Goal: Communication & Community: Answer question/provide support

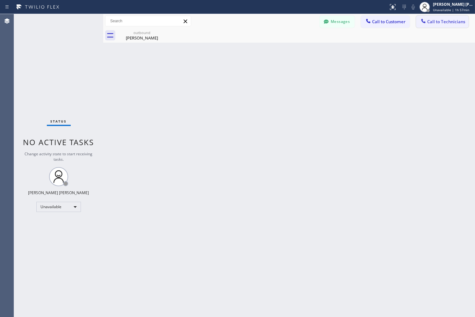
click at [431, 21] on span "Call to Technicians" at bounding box center [446, 22] width 38 height 6
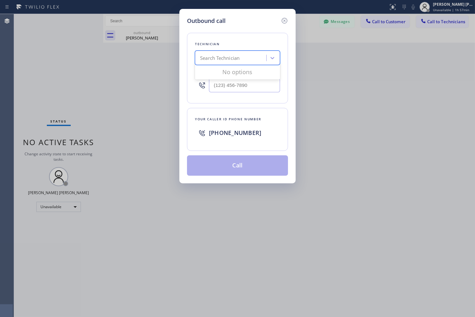
click at [244, 61] on div "Search Technician" at bounding box center [231, 58] width 69 height 11
type input "milad"
click at [250, 74] on div "[PERSON_NAME]" at bounding box center [237, 71] width 85 height 11
type input "[PHONE_NUMBER]"
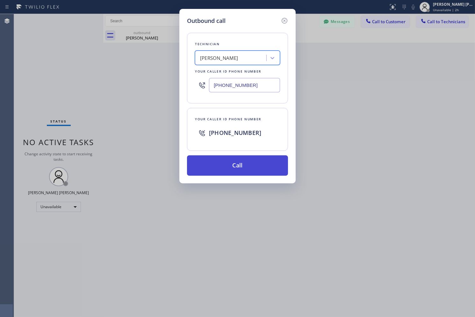
click at [248, 166] on button "Call" at bounding box center [237, 166] width 101 height 20
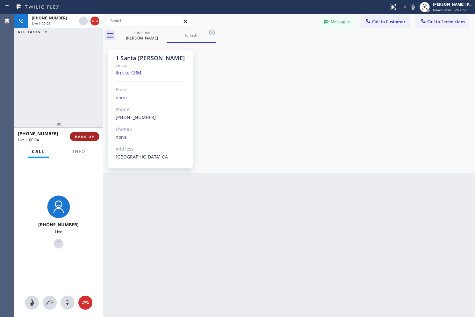
click at [84, 135] on span "HANG UP" at bounding box center [84, 136] width 19 height 4
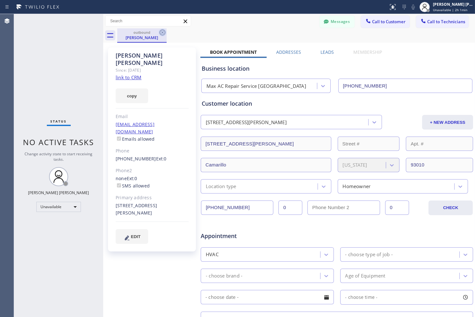
click at [161, 29] on icon at bounding box center [163, 33] width 8 height 8
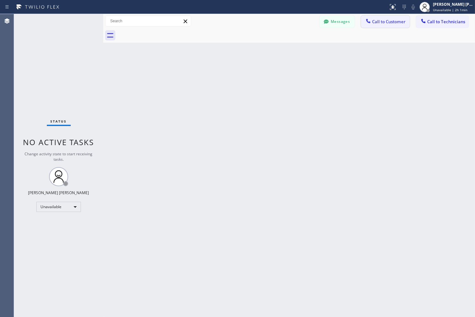
click at [384, 19] on span "Call to Customer" at bounding box center [388, 22] width 33 height 6
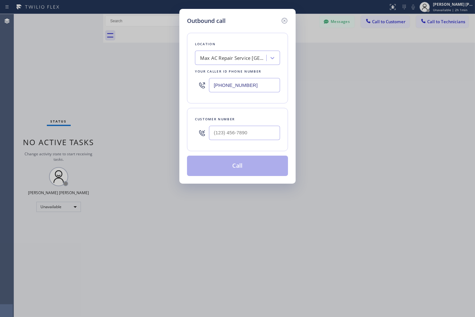
click at [258, 146] on div "Customer number" at bounding box center [237, 129] width 101 height 43
paste input "102) 025-8001"
click at [263, 130] on input "(102) 025-8001" at bounding box center [244, 133] width 71 height 14
type input "(102) 025-8001"
drag, startPoint x: 282, startPoint y: 21, endPoint x: 346, endPoint y: 24, distance: 63.8
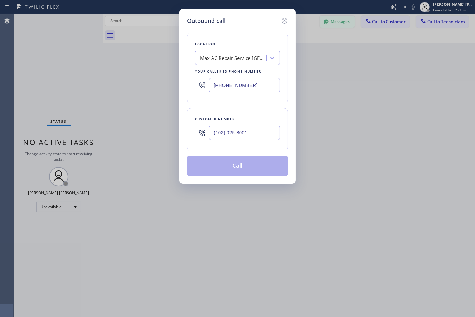
click at [286, 22] on icon at bounding box center [285, 21] width 8 height 8
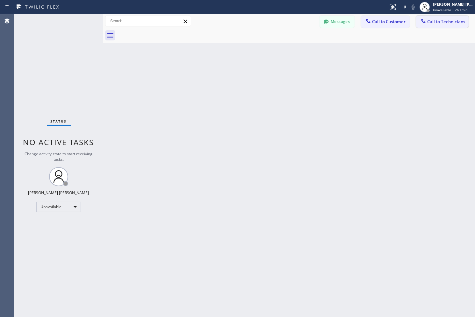
click at [418, 23] on button "Call to Technicians" at bounding box center [442, 22] width 53 height 12
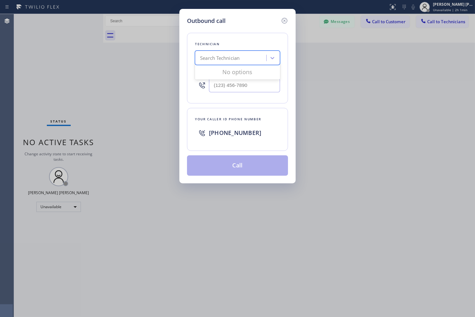
click at [219, 58] on div "Search Technician" at bounding box center [220, 58] width 40 height 7
type input "milad"
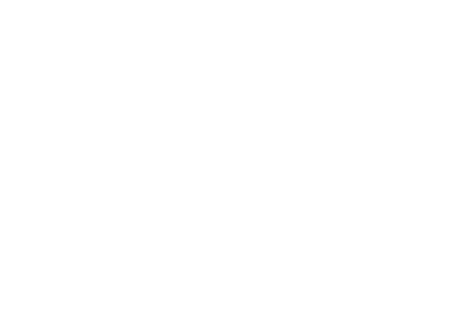
click at [37, 46] on div at bounding box center [237, 158] width 475 height 317
click at [336, 108] on div at bounding box center [237, 158] width 475 height 317
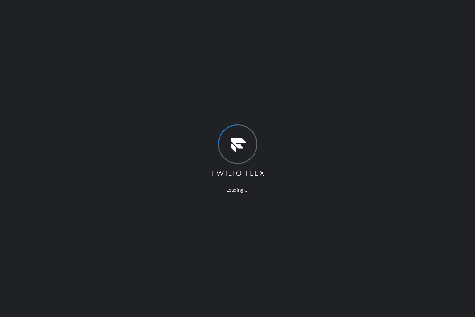
drag, startPoint x: 120, startPoint y: 37, endPoint x: 128, endPoint y: 38, distance: 8.0
click at [121, 37] on div "Loading ..." at bounding box center [237, 158] width 475 height 317
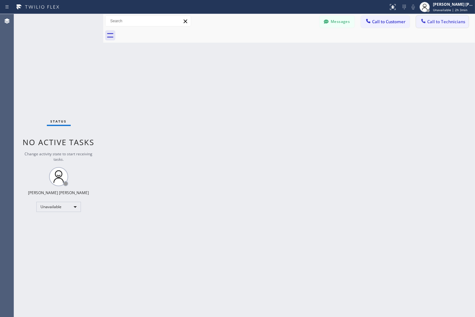
click at [468, 17] on button "Call to Technicians" at bounding box center [442, 22] width 53 height 12
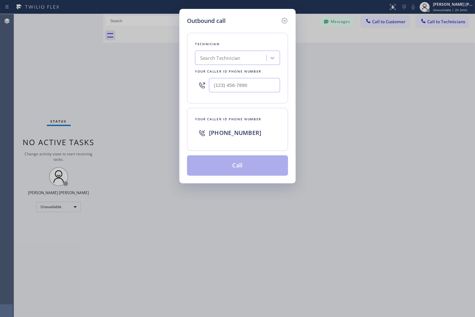
click at [233, 49] on div "Technician Search Technician Your caller id phone number" at bounding box center [237, 68] width 101 height 71
click at [235, 55] on div "Search Technician" at bounding box center [220, 58] width 40 height 7
type input "milad"
click at [231, 73] on div "[PERSON_NAME]" at bounding box center [237, 71] width 85 height 11
type input "[PHONE_NUMBER]"
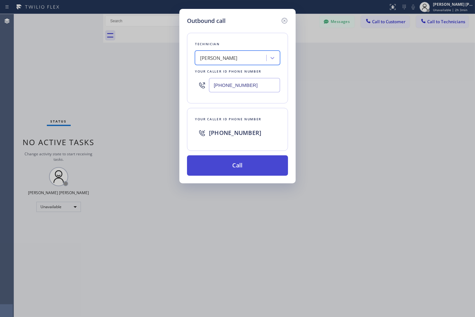
click at [247, 168] on button "Call" at bounding box center [237, 166] width 101 height 20
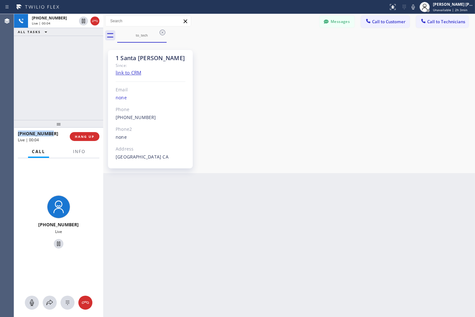
copy span "[PHONE_NUMBER]"
drag, startPoint x: 54, startPoint y: 135, endPoint x: 15, endPoint y: 132, distance: 39.0
click at [15, 132] on div "[PHONE_NUMBER] Live | 00:05 HANG UP" at bounding box center [58, 137] width 89 height 18
click at [88, 138] on span "HANG UP" at bounding box center [84, 136] width 19 height 4
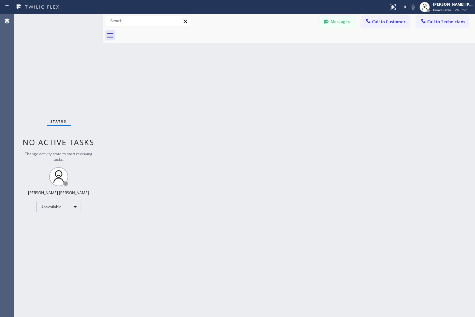
click at [90, 136] on div "Status No active tasks Change activity state to start receiving tasks. [PERSON_…" at bounding box center [58, 165] width 89 height 303
click at [393, 20] on span "Call to Customer" at bounding box center [388, 22] width 33 height 6
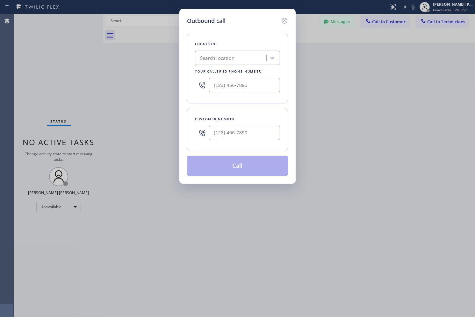
click at [254, 146] on div "Customer number" at bounding box center [237, 129] width 101 height 43
click at [260, 131] on input "(___) ___-____" at bounding box center [244, 133] width 71 height 14
paste input "310) 383-3708"
type input "[PHONE_NUMBER]"
click at [219, 64] on div "Search location" at bounding box center [237, 58] width 85 height 14
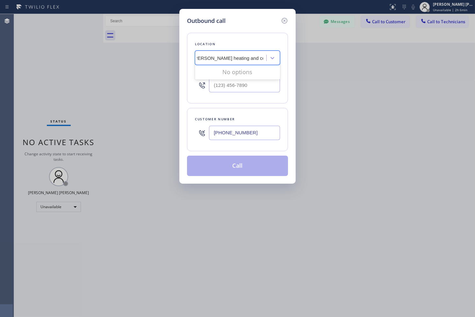
scroll to position [0, 20]
drag, startPoint x: 224, startPoint y: 60, endPoint x: 315, endPoint y: 57, distance: 90.2
click at [315, 57] on div "Outbound call Location 0 results available for search term santa [PERSON_NAME] …" at bounding box center [237, 158] width 475 height 317
type input "santa [PERSON_NAME] heating"
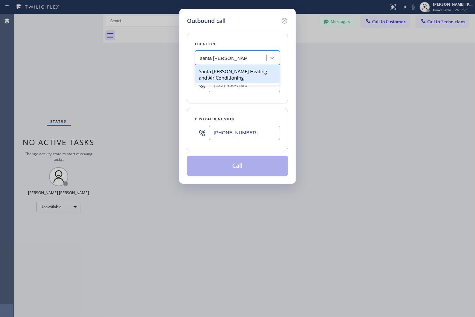
type input "[PHONE_NUMBER]"
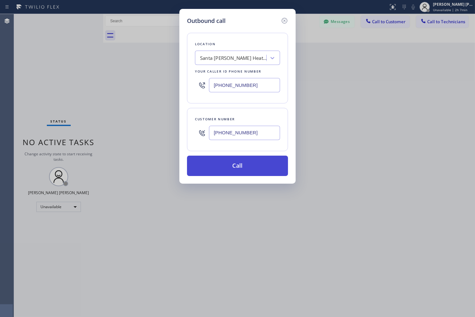
click at [279, 164] on button "Call" at bounding box center [237, 166] width 101 height 20
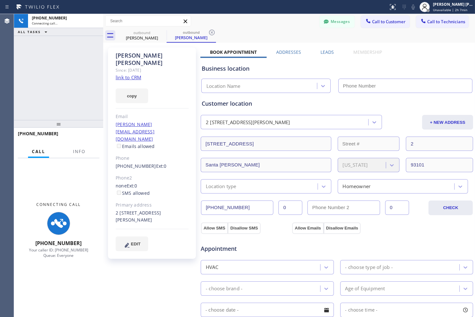
type input "[PHONE_NUMBER]"
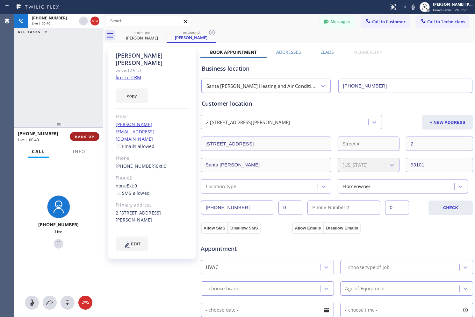
click at [90, 141] on button "HANG UP" at bounding box center [85, 136] width 30 height 9
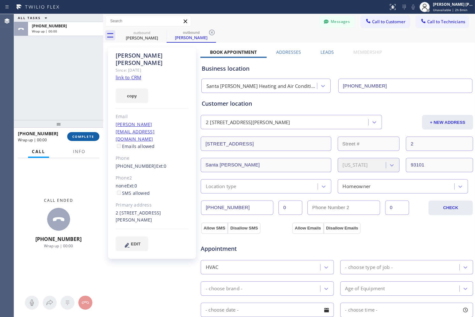
click at [90, 141] on button "COMPLETE" at bounding box center [83, 136] width 32 height 9
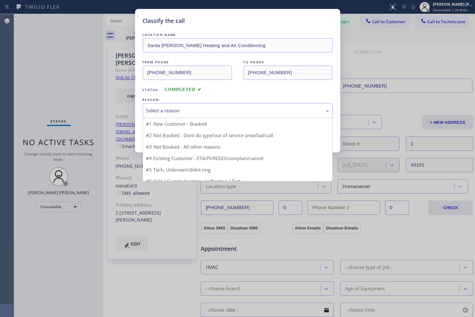
click at [219, 113] on div "Select a reason" at bounding box center [237, 110] width 183 height 7
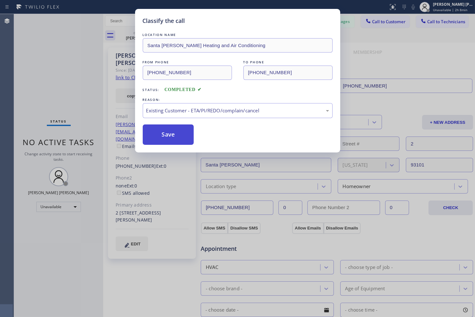
drag, startPoint x: 182, startPoint y: 132, endPoint x: 180, endPoint y: 128, distance: 4.6
click at [181, 132] on button "Save" at bounding box center [168, 135] width 51 height 20
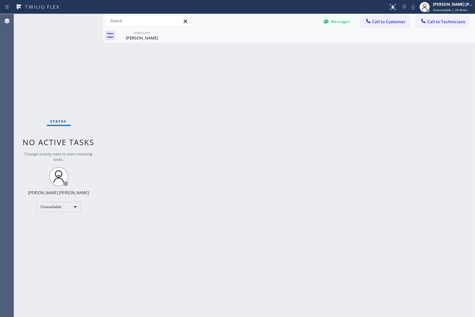
click at [411, 19] on div "Messages Call to Customer Call to Technicians Outbound call Location [GEOGRAPHI…" at bounding box center [398, 21] width 156 height 11
click at [406, 20] on span "Call to Customer" at bounding box center [388, 22] width 33 height 6
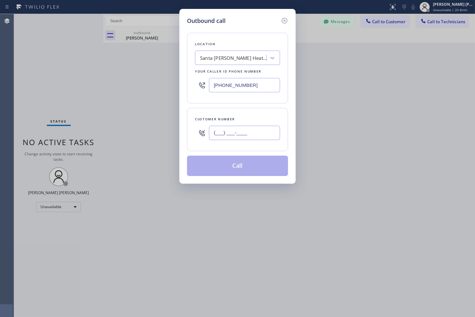
click at [232, 134] on input "(___) ___-____" at bounding box center [244, 133] width 71 height 14
paste input "951) 640-7407"
type input "[PHONE_NUMBER]"
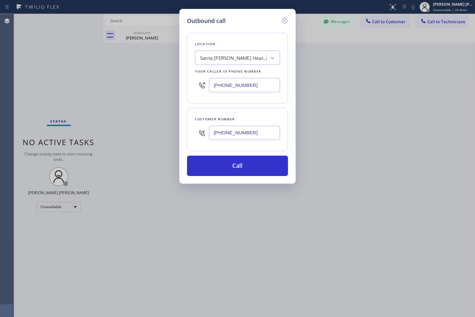
click at [234, 48] on div "Location [GEOGRAPHIC_DATA][PERSON_NAME] Heating and Air Conditioning Your calle…" at bounding box center [237, 68] width 101 height 71
click at [233, 58] on div "Santa [PERSON_NAME] Heating and Air Conditioning" at bounding box center [233, 58] width 67 height 7
type input "apollo heating"
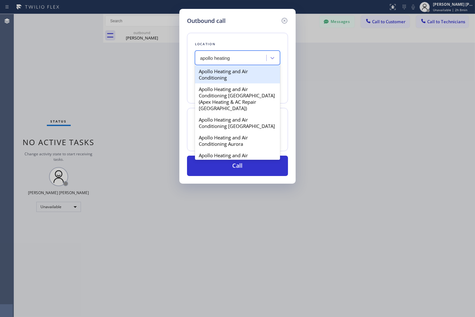
type input "[PHONE_NUMBER]"
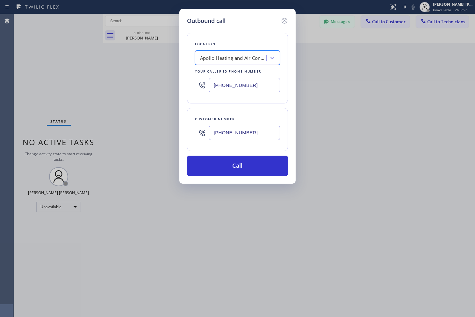
click at [251, 165] on button "Call" at bounding box center [237, 166] width 101 height 20
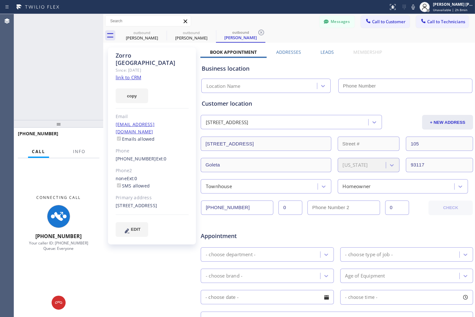
type input "[PHONE_NUMBER]"
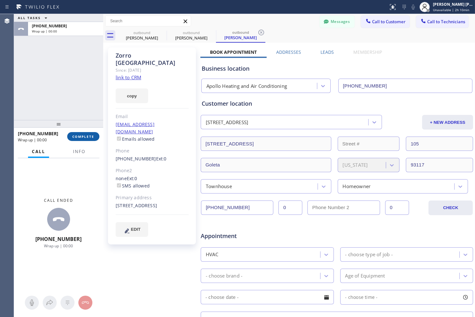
click at [91, 135] on span "COMPLETE" at bounding box center [83, 136] width 22 height 4
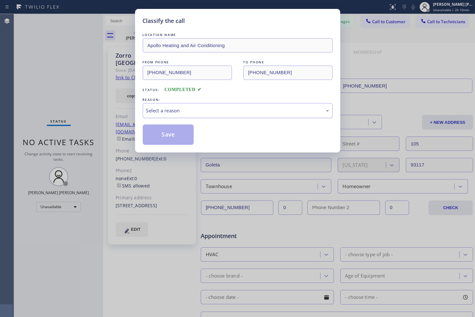
click at [183, 113] on div "Select a reason" at bounding box center [237, 110] width 183 height 7
click at [166, 132] on button "Save" at bounding box center [168, 135] width 51 height 20
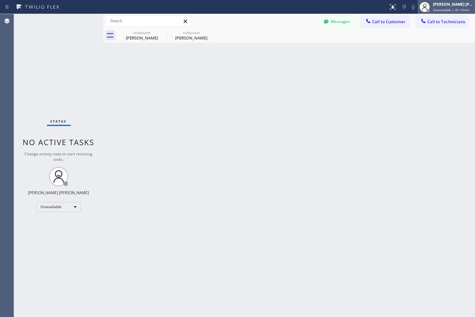
click at [433, 9] on div "[PERSON_NAME] [PERSON_NAME] Unavailable | 2h 15min" at bounding box center [453, 6] width 43 height 11
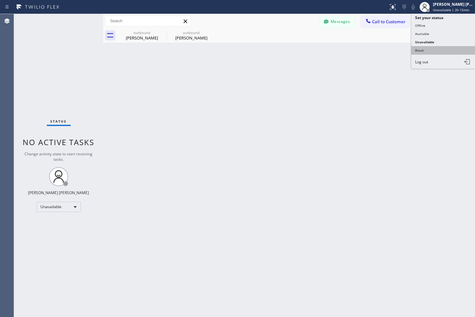
click at [437, 54] on button "Break" at bounding box center [443, 50] width 64 height 8
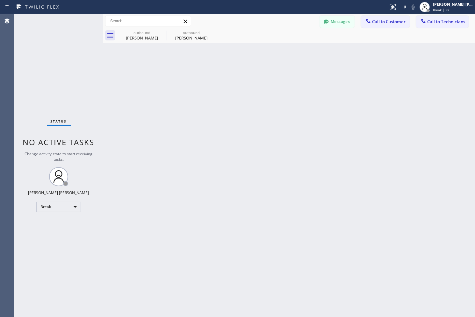
click at [225, 72] on div "Back to Dashboard Change Sender ID Customers Technicians AB [PERSON_NAME] [DATE…" at bounding box center [289, 165] width 372 height 303
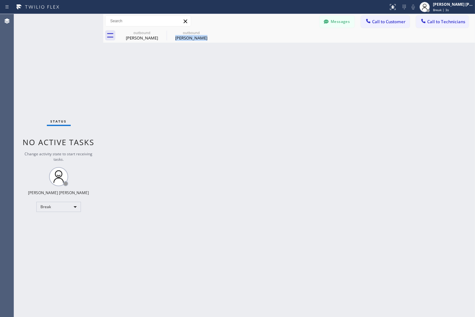
click at [225, 72] on div "Back to Dashboard Change Sender ID Customers Technicians AB [PERSON_NAME] [DATE…" at bounding box center [289, 165] width 372 height 303
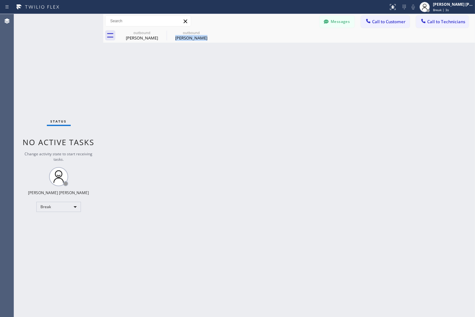
click at [225, 72] on div "Back to Dashboard Change Sender ID Customers Technicians AB [PERSON_NAME] [DATE…" at bounding box center [289, 165] width 372 height 303
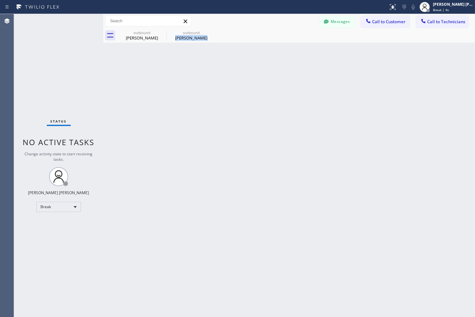
click at [225, 72] on div "Back to Dashboard Change Sender ID Customers Technicians AB [PERSON_NAME] [DATE…" at bounding box center [289, 165] width 372 height 303
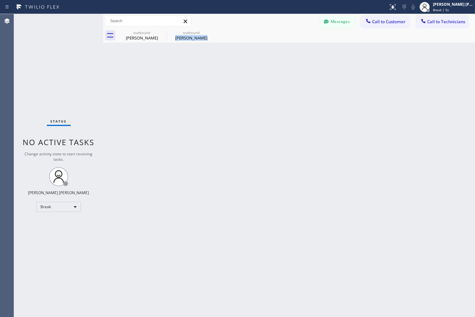
click at [225, 72] on div "Back to Dashboard Change Sender ID Customers Technicians AB [PERSON_NAME] [DATE…" at bounding box center [289, 165] width 372 height 303
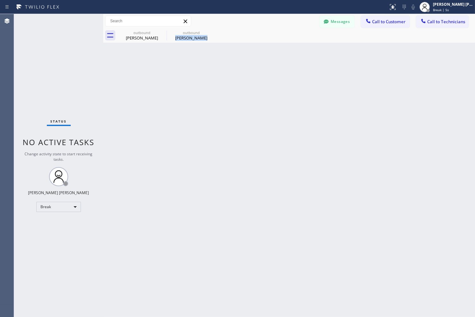
click at [225, 72] on div "Back to Dashboard Change Sender ID Customers Technicians AB [PERSON_NAME] [DATE…" at bounding box center [289, 165] width 372 height 303
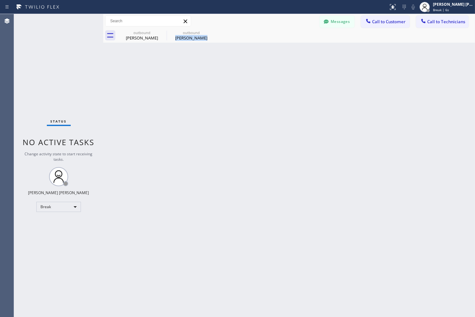
click at [225, 72] on div "Back to Dashboard Change Sender ID Customers Technicians AB [PERSON_NAME] [DATE…" at bounding box center [289, 165] width 372 height 303
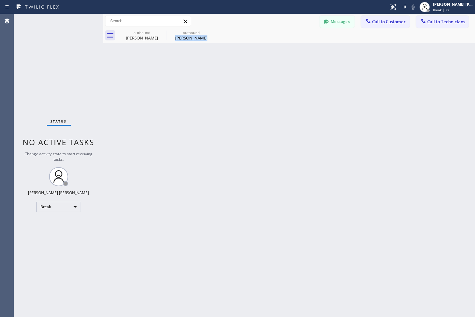
click at [225, 72] on div "Back to Dashboard Change Sender ID Customers Technicians AB [PERSON_NAME] [DATE…" at bounding box center [289, 165] width 372 height 303
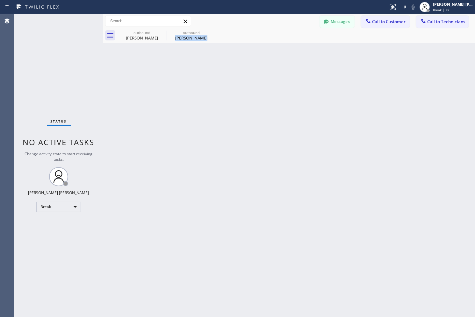
click at [225, 72] on div "Back to Dashboard Change Sender ID Customers Technicians AB [PERSON_NAME] [DATE…" at bounding box center [289, 165] width 372 height 303
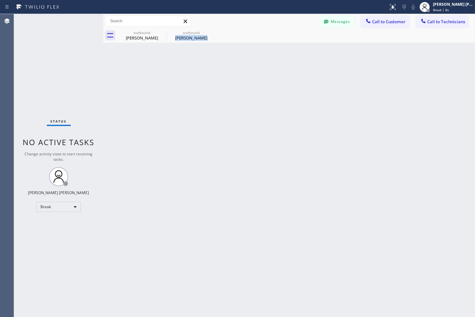
click at [225, 72] on div "Back to Dashboard Change Sender ID Customers Technicians AB [PERSON_NAME] [DATE…" at bounding box center [289, 165] width 372 height 303
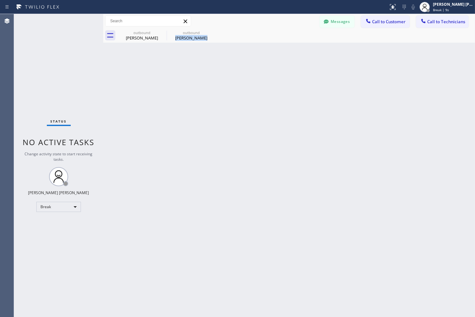
click at [225, 72] on div "Back to Dashboard Change Sender ID Customers Technicians AB [PERSON_NAME] [DATE…" at bounding box center [289, 165] width 372 height 303
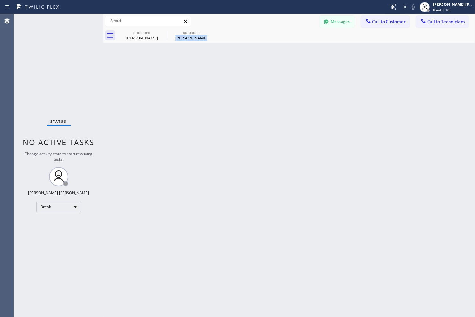
click at [225, 72] on div "Back to Dashboard Change Sender ID Customers Technicians AB [PERSON_NAME] [DATE…" at bounding box center [289, 165] width 372 height 303
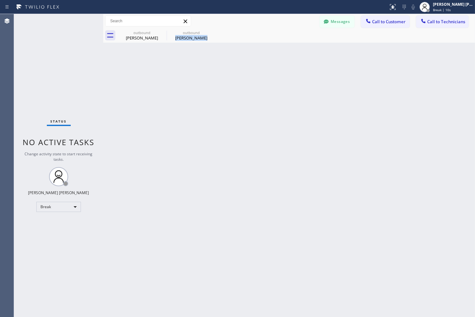
click at [225, 72] on div "Back to Dashboard Change Sender ID Customers Technicians AB [PERSON_NAME] [DATE…" at bounding box center [289, 165] width 372 height 303
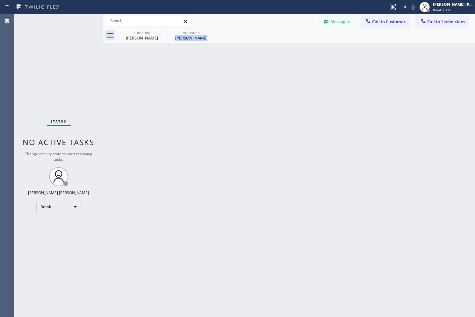
click at [225, 72] on div "Back to Dashboard Change Sender ID Customers Technicians AB [PERSON_NAME] [DATE…" at bounding box center [289, 165] width 372 height 303
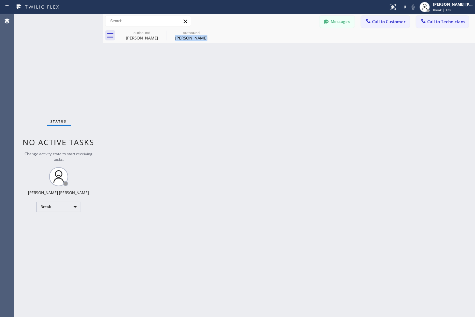
click at [225, 72] on div "Back to Dashboard Change Sender ID Customers Technicians AB [PERSON_NAME] [DATE…" at bounding box center [289, 165] width 372 height 303
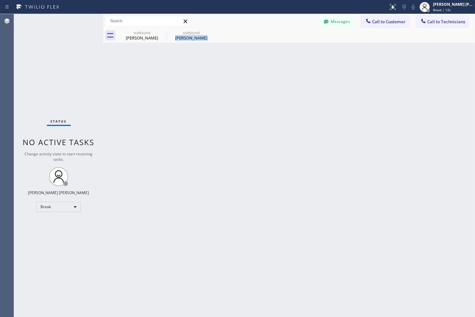
click at [225, 72] on div "Back to Dashboard Change Sender ID Customers Technicians AB [PERSON_NAME] [DATE…" at bounding box center [289, 165] width 372 height 303
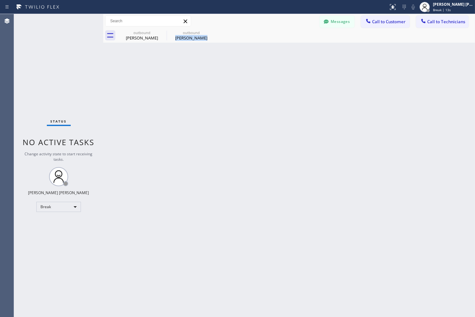
click at [225, 72] on div "Back to Dashboard Change Sender ID Customers Technicians AB [PERSON_NAME] [DATE…" at bounding box center [289, 165] width 372 height 303
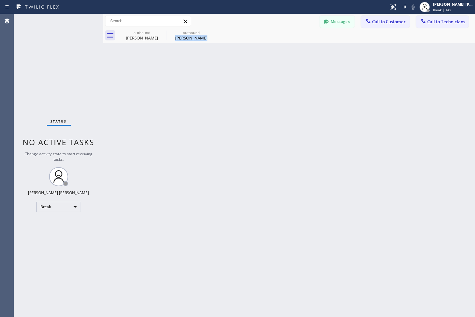
click at [225, 72] on div "Back to Dashboard Change Sender ID Customers Technicians AB [PERSON_NAME] [DATE…" at bounding box center [289, 165] width 372 height 303
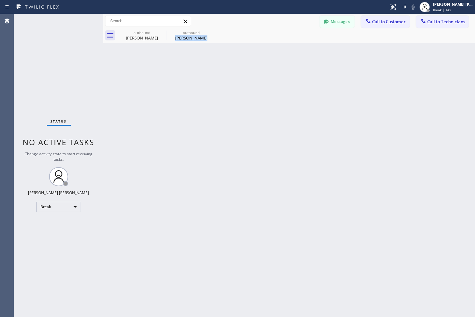
click at [225, 72] on div "Back to Dashboard Change Sender ID Customers Technicians AB [PERSON_NAME] [DATE…" at bounding box center [289, 165] width 372 height 303
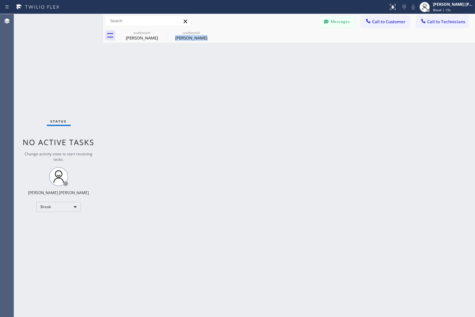
click at [225, 72] on div "Back to Dashboard Change Sender ID Customers Technicians AB [PERSON_NAME] [DATE…" at bounding box center [289, 165] width 372 height 303
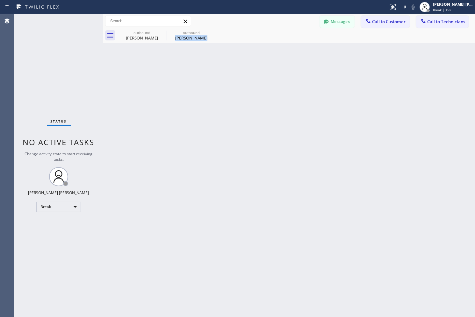
click at [225, 72] on div "Back to Dashboard Change Sender ID Customers Technicians AB [PERSON_NAME] [DATE…" at bounding box center [289, 165] width 372 height 303
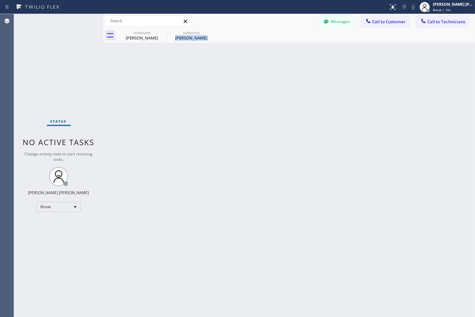
click at [225, 72] on div "Back to Dashboard Change Sender ID Customers Technicians AB [PERSON_NAME] [DATE…" at bounding box center [289, 165] width 372 height 303
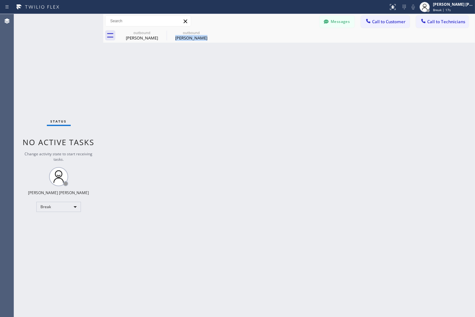
click at [225, 72] on div "Back to Dashboard Change Sender ID Customers Technicians AB [PERSON_NAME] [DATE…" at bounding box center [289, 165] width 372 height 303
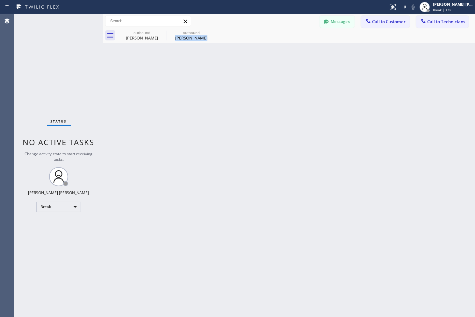
click at [225, 72] on div "Back to Dashboard Change Sender ID Customers Technicians AB [PERSON_NAME] [DATE…" at bounding box center [289, 165] width 372 height 303
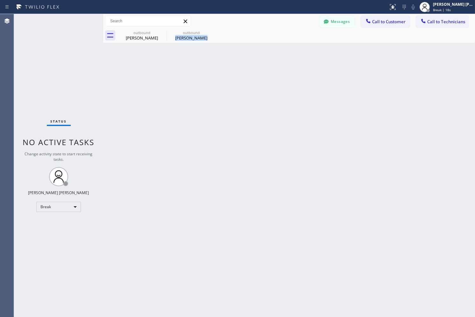
click at [225, 72] on div "Back to Dashboard Change Sender ID Customers Technicians AB [PERSON_NAME] [DATE…" at bounding box center [289, 165] width 372 height 303
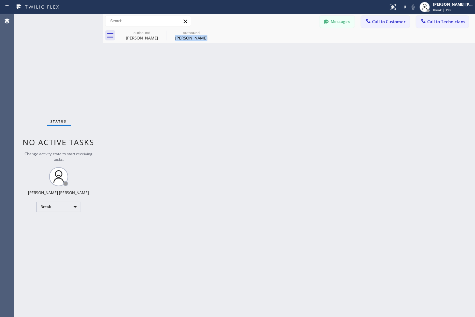
click at [225, 72] on div "Back to Dashboard Change Sender ID Customers Technicians AB [PERSON_NAME] [DATE…" at bounding box center [289, 165] width 372 height 303
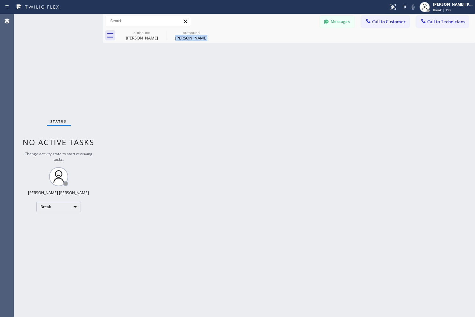
click at [225, 72] on div "Back to Dashboard Change Sender ID Customers Technicians AB [PERSON_NAME] [DATE…" at bounding box center [289, 165] width 372 height 303
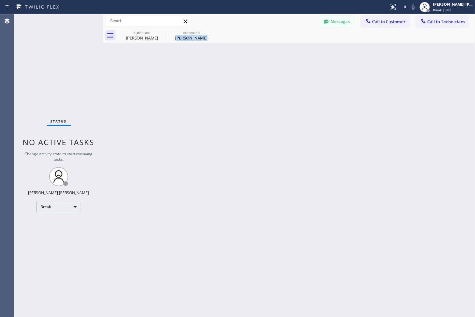
click at [225, 72] on div "Back to Dashboard Change Sender ID Customers Technicians AB [PERSON_NAME] [DATE…" at bounding box center [289, 165] width 372 height 303
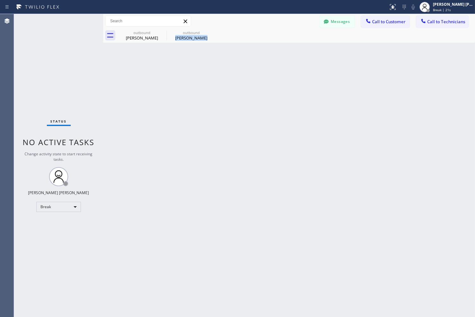
click at [225, 72] on div "Back to Dashboard Change Sender ID Customers Technicians AB [PERSON_NAME] [DATE…" at bounding box center [289, 165] width 372 height 303
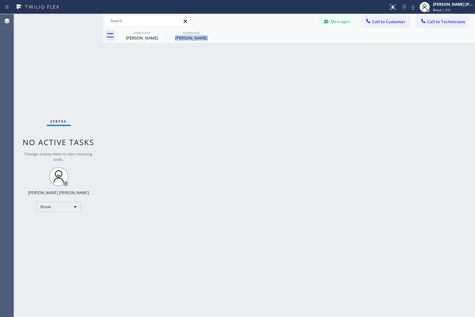
click at [225, 72] on div "Back to Dashboard Change Sender ID Customers Technicians AB [PERSON_NAME] [DATE…" at bounding box center [289, 165] width 372 height 303
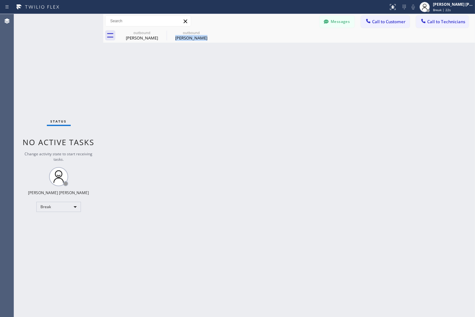
click at [225, 72] on div "Back to Dashboard Change Sender ID Customers Technicians AB [PERSON_NAME] [DATE…" at bounding box center [289, 165] width 372 height 303
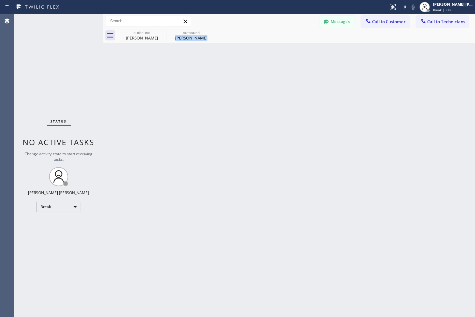
click at [225, 72] on div "Back to Dashboard Change Sender ID Customers Technicians AB [PERSON_NAME] [DATE…" at bounding box center [289, 165] width 372 height 303
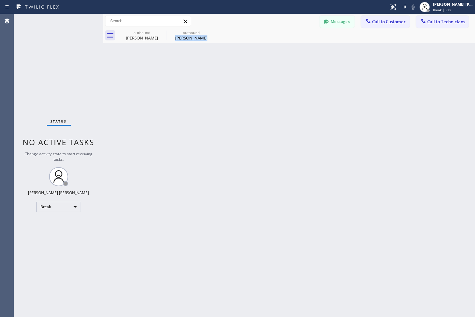
click at [225, 72] on div "Back to Dashboard Change Sender ID Customers Technicians AB [PERSON_NAME] [DATE…" at bounding box center [289, 165] width 372 height 303
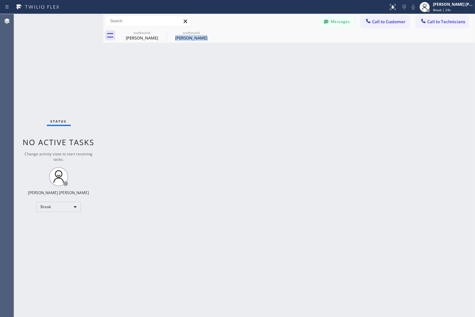
click at [225, 72] on div "Back to Dashboard Change Sender ID Customers Technicians AB [PERSON_NAME] [DATE…" at bounding box center [289, 165] width 372 height 303
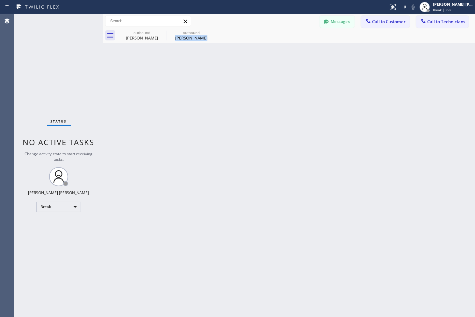
click at [225, 72] on div "Back to Dashboard Change Sender ID Customers Technicians AB [PERSON_NAME] [DATE…" at bounding box center [289, 165] width 372 height 303
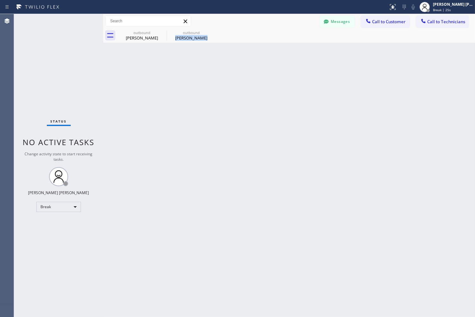
click at [225, 72] on div "Back to Dashboard Change Sender ID Customers Technicians AB [PERSON_NAME] [DATE…" at bounding box center [289, 165] width 372 height 303
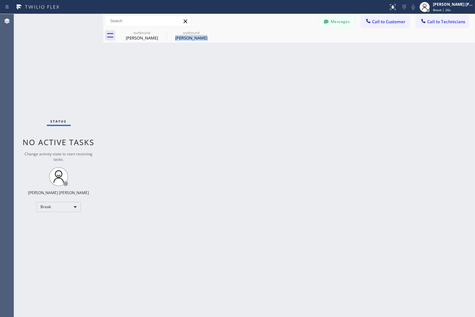
click at [225, 72] on div "Back to Dashboard Change Sender ID Customers Technicians AB [PERSON_NAME] [DATE…" at bounding box center [289, 165] width 372 height 303
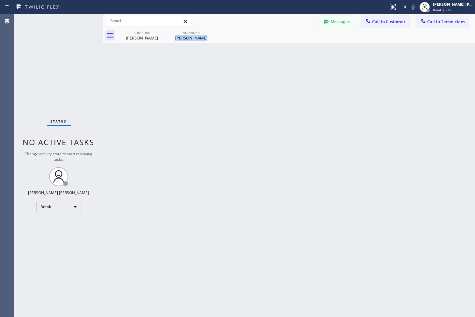
click at [225, 72] on div "Back to Dashboard Change Sender ID Customers Technicians AB [PERSON_NAME] [DATE…" at bounding box center [289, 165] width 372 height 303
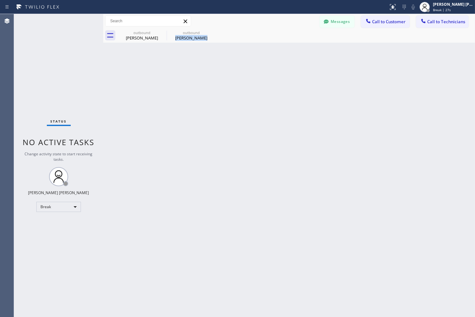
click at [225, 72] on div "Back to Dashboard Change Sender ID Customers Technicians AB [PERSON_NAME] [DATE…" at bounding box center [289, 165] width 372 height 303
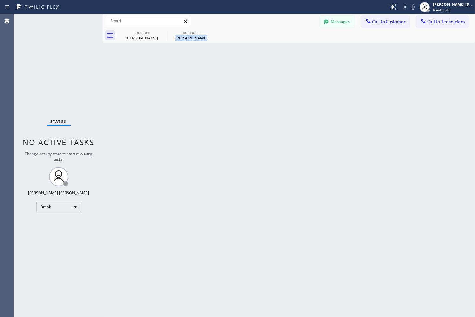
click at [225, 72] on div "Back to Dashboard Change Sender ID Customers Technicians AB [PERSON_NAME] [DATE…" at bounding box center [289, 165] width 372 height 303
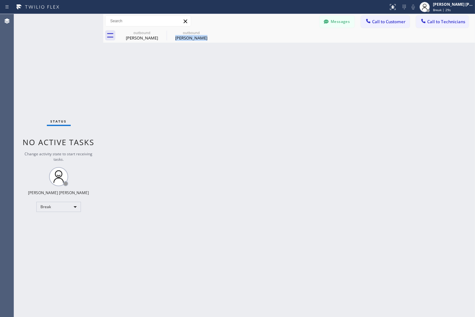
click at [225, 72] on div "Back to Dashboard Change Sender ID Customers Technicians AB [PERSON_NAME] [DATE…" at bounding box center [289, 165] width 372 height 303
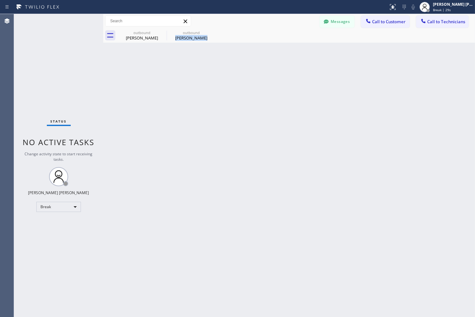
click at [225, 72] on div "Back to Dashboard Change Sender ID Customers Technicians AB [PERSON_NAME] [DATE…" at bounding box center [289, 165] width 372 height 303
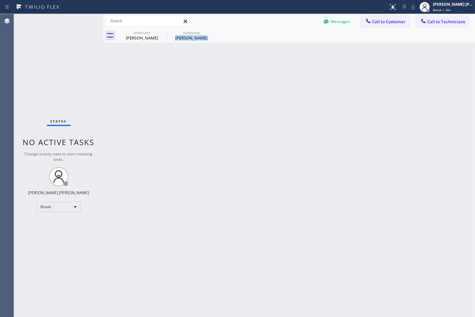
click at [225, 72] on div "Back to Dashboard Change Sender ID Customers Technicians AB [PERSON_NAME] [DATE…" at bounding box center [289, 165] width 372 height 303
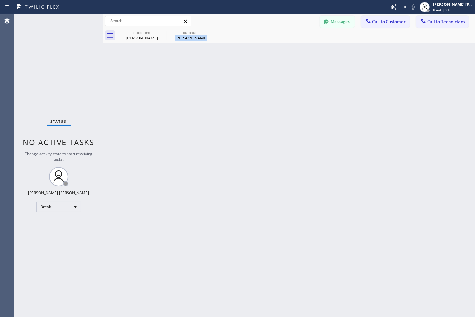
click at [225, 72] on div "Back to Dashboard Change Sender ID Customers Technicians AB [PERSON_NAME] [DATE…" at bounding box center [289, 165] width 372 height 303
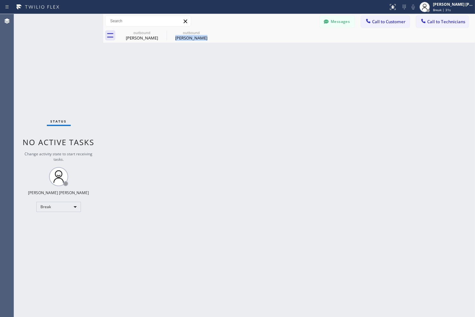
click at [225, 72] on div "Back to Dashboard Change Sender ID Customers Technicians AB [PERSON_NAME] [DATE…" at bounding box center [289, 165] width 372 height 303
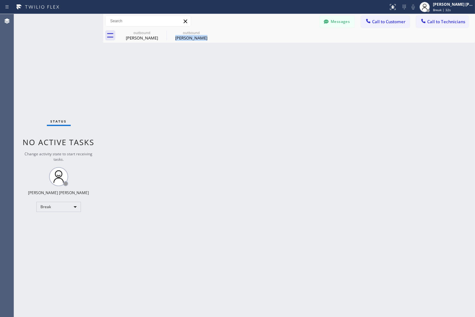
click at [225, 72] on div "Back to Dashboard Change Sender ID Customers Technicians AB [PERSON_NAME] [DATE…" at bounding box center [289, 165] width 372 height 303
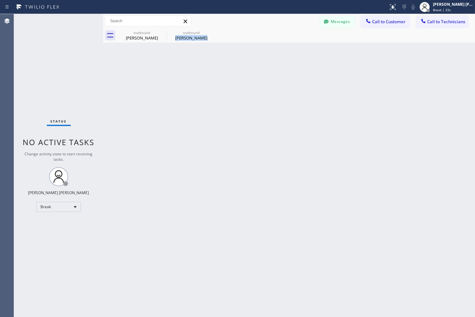
click at [225, 72] on div "Back to Dashboard Change Sender ID Customers Technicians AB [PERSON_NAME] [DATE…" at bounding box center [289, 165] width 372 height 303
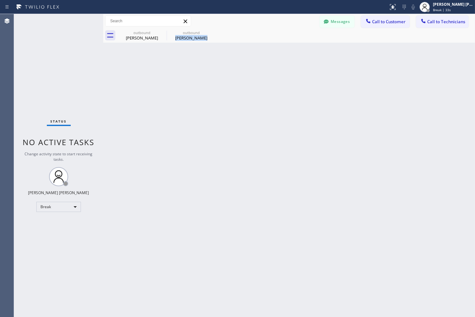
click at [225, 72] on div "Back to Dashboard Change Sender ID Customers Technicians AB [PERSON_NAME] [DATE…" at bounding box center [289, 165] width 372 height 303
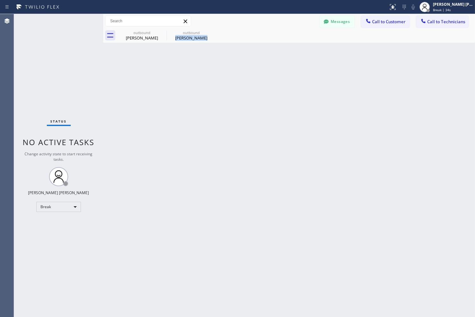
click at [225, 72] on div "Back to Dashboard Change Sender ID Customers Technicians AB [PERSON_NAME] [DATE…" at bounding box center [289, 165] width 372 height 303
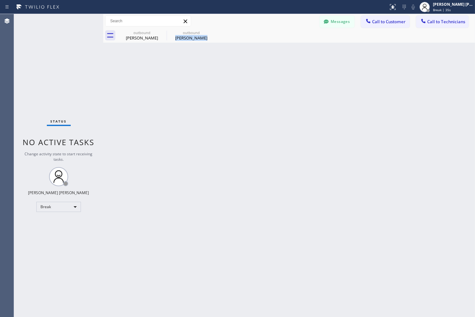
click at [225, 72] on div "Back to Dashboard Change Sender ID Customers Technicians AB [PERSON_NAME] [DATE…" at bounding box center [289, 165] width 372 height 303
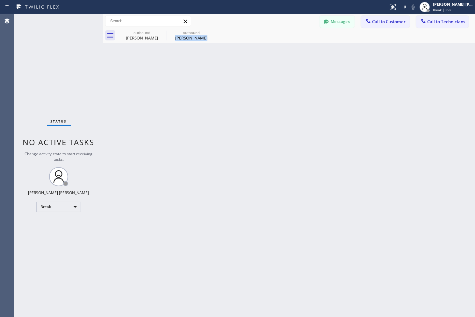
click at [225, 72] on div "Back to Dashboard Change Sender ID Customers Technicians AB [PERSON_NAME] [DATE…" at bounding box center [289, 165] width 372 height 303
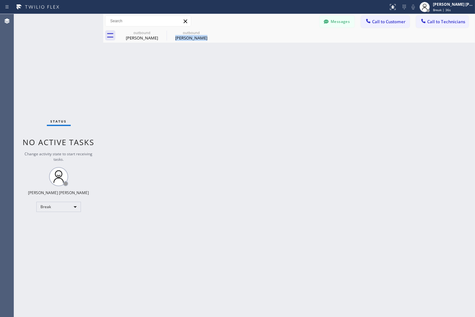
click at [225, 72] on div "Back to Dashboard Change Sender ID Customers Technicians AB [PERSON_NAME] [DATE…" at bounding box center [289, 165] width 372 height 303
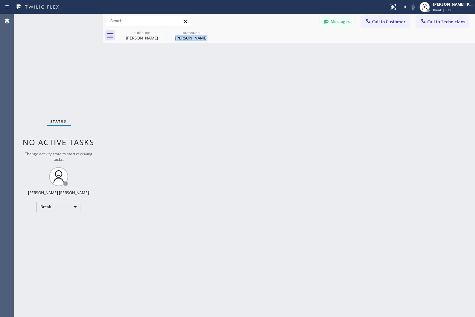
click at [225, 72] on div "Back to Dashboard Change Sender ID Customers Technicians AB [PERSON_NAME] [DATE…" at bounding box center [289, 165] width 372 height 303
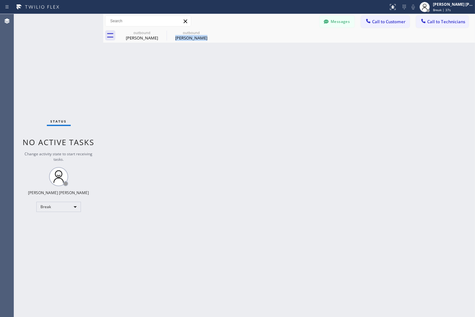
click at [225, 72] on div "Back to Dashboard Change Sender ID Customers Technicians AB [PERSON_NAME] [DATE…" at bounding box center [289, 165] width 372 height 303
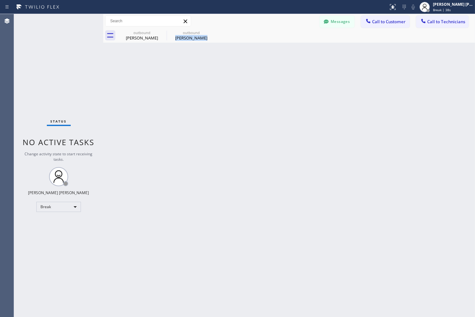
click at [225, 72] on div "Back to Dashboard Change Sender ID Customers Technicians AB [PERSON_NAME] [DATE…" at bounding box center [289, 165] width 372 height 303
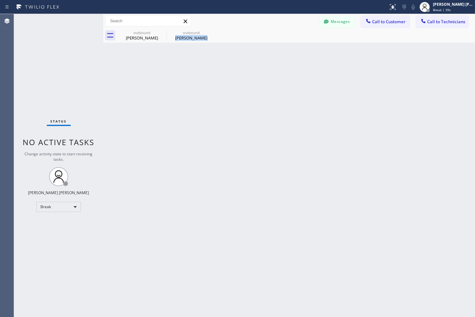
click at [225, 72] on div "Back to Dashboard Change Sender ID Customers Technicians AB [PERSON_NAME] [DATE…" at bounding box center [289, 165] width 372 height 303
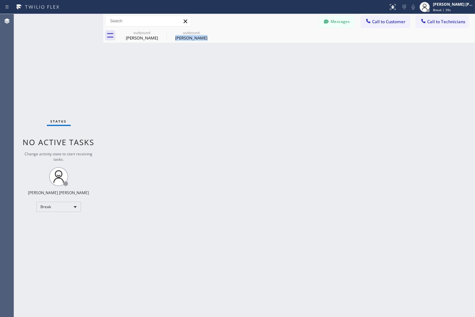
click at [225, 72] on div "Back to Dashboard Change Sender ID Customers Technicians AB [PERSON_NAME] [DATE…" at bounding box center [289, 165] width 372 height 303
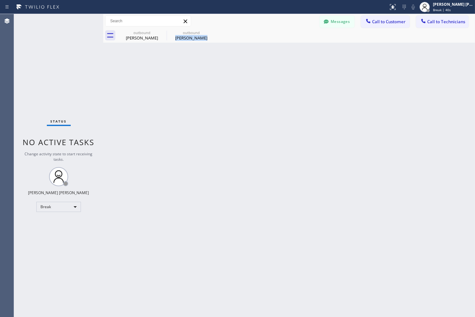
click at [225, 72] on div "Back to Dashboard Change Sender ID Customers Technicians AB [PERSON_NAME] [DATE…" at bounding box center [289, 165] width 372 height 303
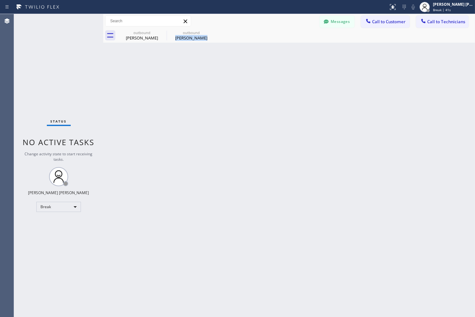
click at [225, 72] on div "Back to Dashboard Change Sender ID Customers Technicians AB [PERSON_NAME] [DATE…" at bounding box center [289, 165] width 372 height 303
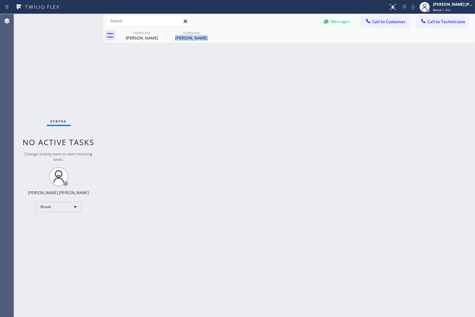
click at [225, 72] on div "Back to Dashboard Change Sender ID Customers Technicians AB [PERSON_NAME] [DATE…" at bounding box center [289, 165] width 372 height 303
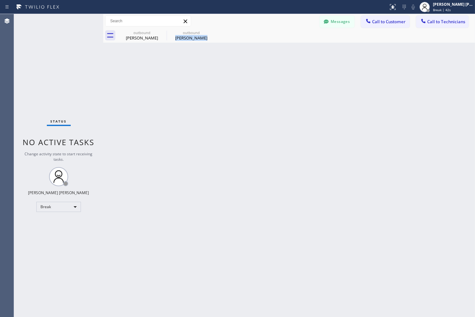
click at [225, 72] on div "Back to Dashboard Change Sender ID Customers Technicians AB [PERSON_NAME] [DATE…" at bounding box center [289, 165] width 372 height 303
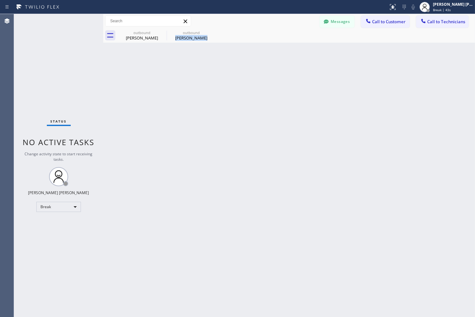
click at [225, 72] on div "Back to Dashboard Change Sender ID Customers Technicians AB [PERSON_NAME] [DATE…" at bounding box center [289, 165] width 372 height 303
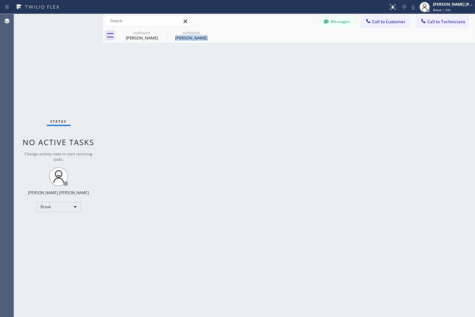
click at [225, 72] on div "Back to Dashboard Change Sender ID Customers Technicians AB [PERSON_NAME] [DATE…" at bounding box center [289, 165] width 372 height 303
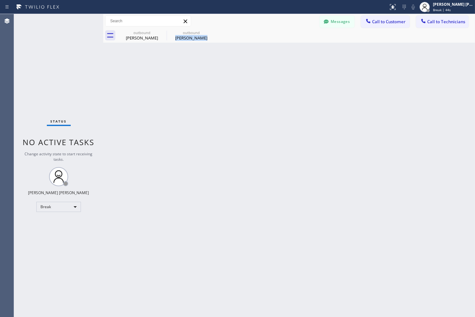
click at [225, 72] on div "Back to Dashboard Change Sender ID Customers Technicians AB [PERSON_NAME] [DATE…" at bounding box center [289, 165] width 372 height 303
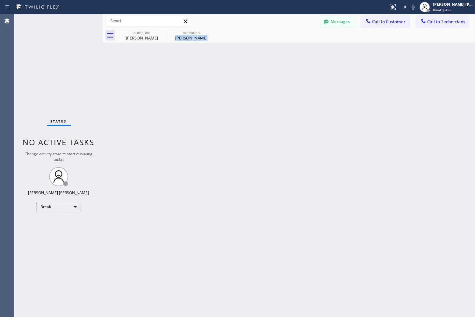
click at [225, 72] on div "Back to Dashboard Change Sender ID Customers Technicians AB [PERSON_NAME] [DATE…" at bounding box center [289, 165] width 372 height 303
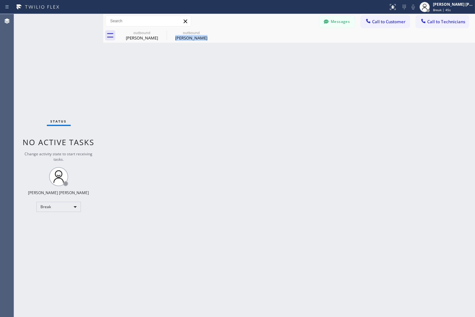
click at [225, 72] on div "Back to Dashboard Change Sender ID Customers Technicians AB [PERSON_NAME] [DATE…" at bounding box center [289, 165] width 372 height 303
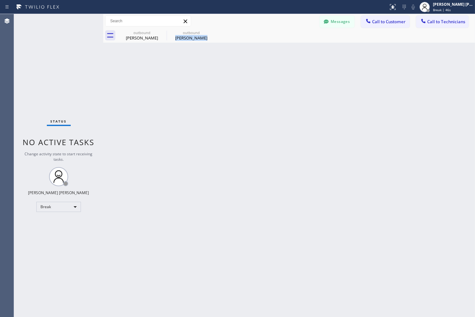
click at [225, 72] on div "Back to Dashboard Change Sender ID Customers Technicians AB [PERSON_NAME] [DATE…" at bounding box center [289, 165] width 372 height 303
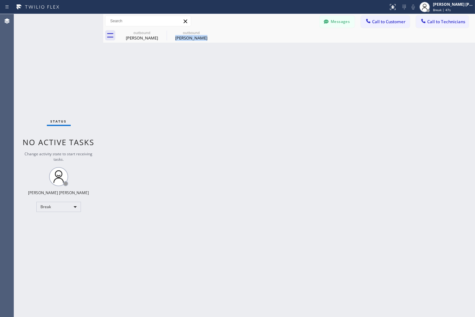
click at [225, 72] on div "Back to Dashboard Change Sender ID Customers Technicians AB [PERSON_NAME] [DATE…" at bounding box center [289, 165] width 372 height 303
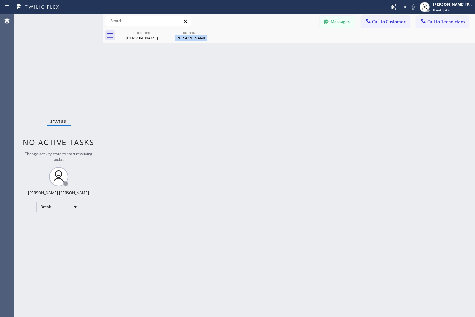
click at [225, 72] on div "Back to Dashboard Change Sender ID Customers Technicians AB [PERSON_NAME] [DATE…" at bounding box center [289, 165] width 372 height 303
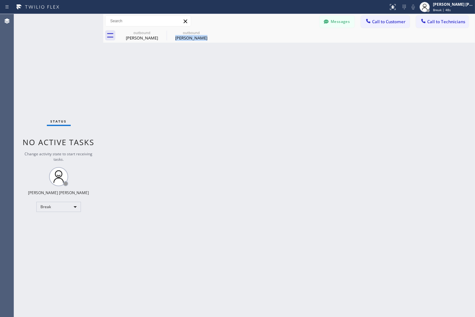
click at [225, 72] on div "Back to Dashboard Change Sender ID Customers Technicians AB [PERSON_NAME] [DATE…" at bounding box center [289, 165] width 372 height 303
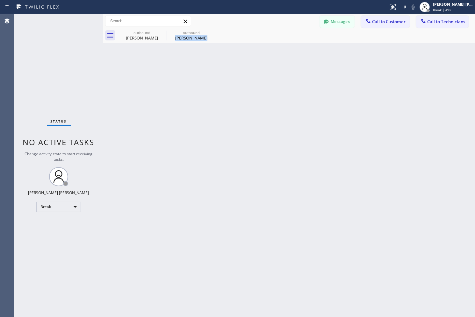
click at [225, 72] on div "Back to Dashboard Change Sender ID Customers Technicians AB [PERSON_NAME] [DATE…" at bounding box center [289, 165] width 372 height 303
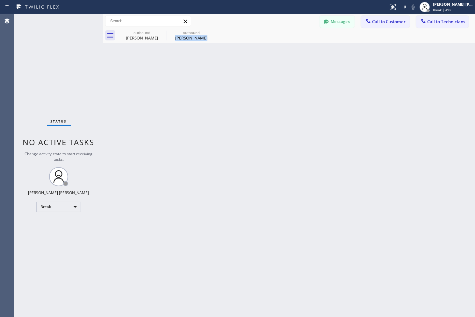
click at [225, 72] on div "Back to Dashboard Change Sender ID Customers Technicians AB [PERSON_NAME] [DATE…" at bounding box center [289, 165] width 372 height 303
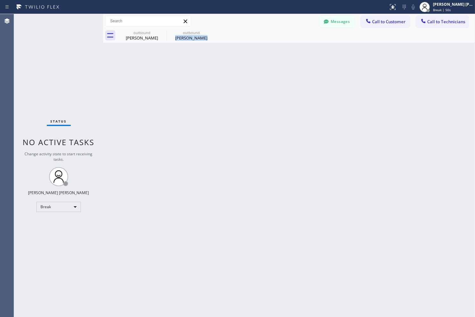
click at [225, 72] on div "Back to Dashboard Change Sender ID Customers Technicians AB [PERSON_NAME] [DATE…" at bounding box center [289, 165] width 372 height 303
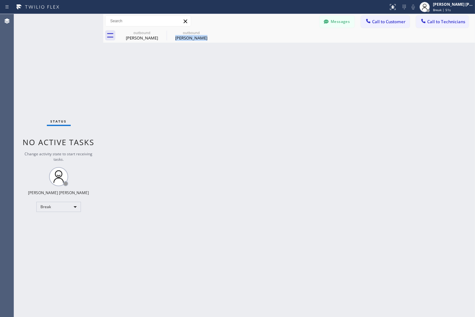
click at [225, 72] on div "Back to Dashboard Change Sender ID Customers Technicians AB [PERSON_NAME] [DATE…" at bounding box center [289, 165] width 372 height 303
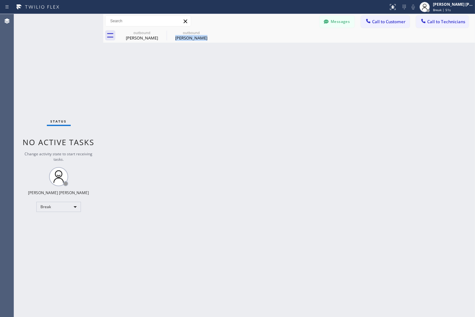
click at [225, 72] on div "Back to Dashboard Change Sender ID Customers Technicians AB [PERSON_NAME] [DATE…" at bounding box center [289, 165] width 372 height 303
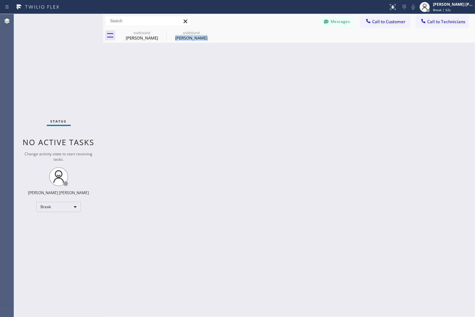
click at [225, 72] on div "Back to Dashboard Change Sender ID Customers Technicians AB [PERSON_NAME] [DATE…" at bounding box center [289, 165] width 372 height 303
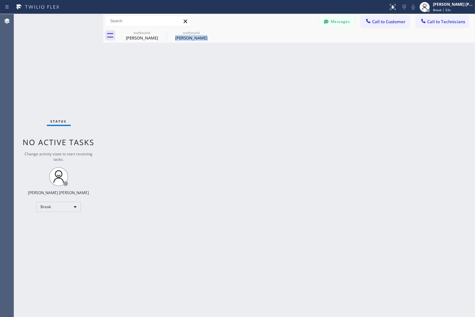
click at [225, 72] on div "Back to Dashboard Change Sender ID Customers Technicians AB [PERSON_NAME] [DATE…" at bounding box center [289, 165] width 372 height 303
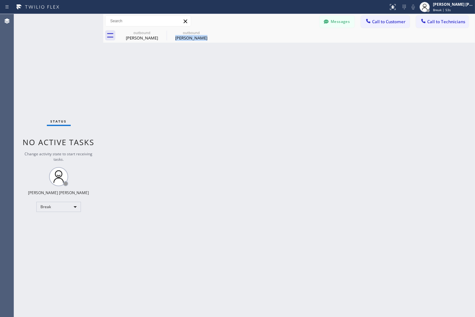
click at [225, 72] on div "Back to Dashboard Change Sender ID Customers Technicians AB [PERSON_NAME] [DATE…" at bounding box center [289, 165] width 372 height 303
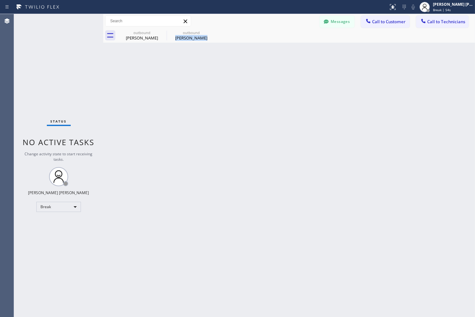
click at [225, 72] on div "Back to Dashboard Change Sender ID Customers Technicians AB [PERSON_NAME] [DATE…" at bounding box center [289, 165] width 372 height 303
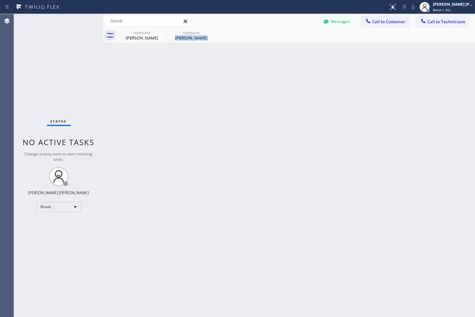
click at [225, 72] on div "Back to Dashboard Change Sender ID Customers Technicians AB [PERSON_NAME] [DATE…" at bounding box center [289, 165] width 372 height 303
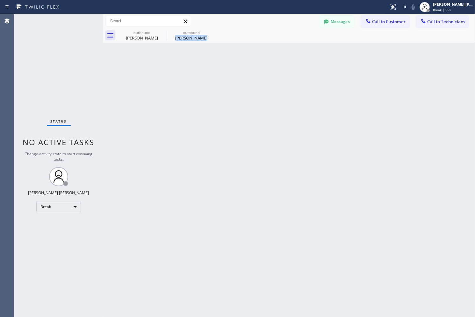
click at [225, 72] on div "Back to Dashboard Change Sender ID Customers Technicians AB [PERSON_NAME] [DATE…" at bounding box center [289, 165] width 372 height 303
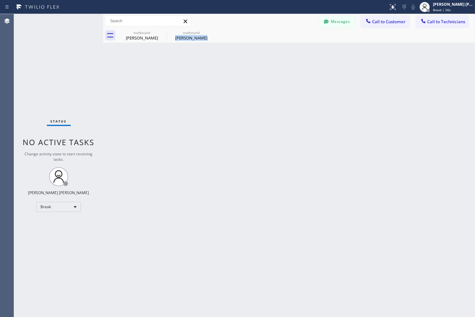
click at [225, 72] on div "Back to Dashboard Change Sender ID Customers Technicians AB [PERSON_NAME] [DATE…" at bounding box center [289, 165] width 372 height 303
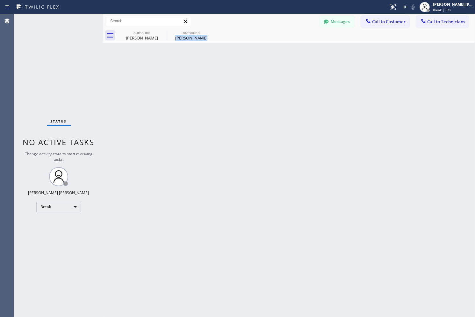
click at [225, 72] on div "Back to Dashboard Change Sender ID Customers Technicians AB [PERSON_NAME] [DATE…" at bounding box center [289, 165] width 372 height 303
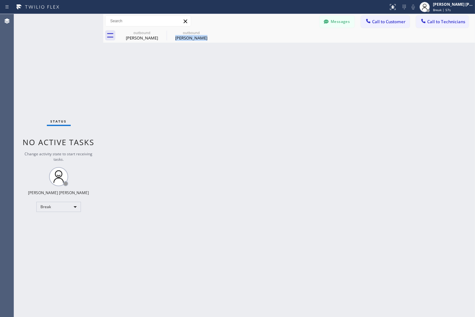
click at [225, 72] on div "Back to Dashboard Change Sender ID Customers Technicians AB [PERSON_NAME] [DATE…" at bounding box center [289, 165] width 372 height 303
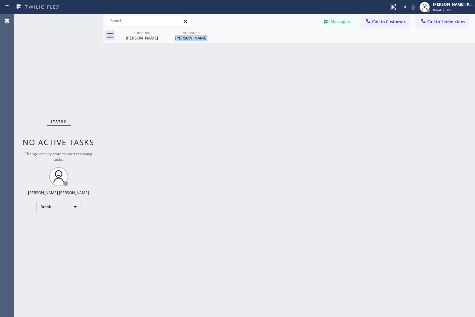
click at [225, 72] on div "Back to Dashboard Change Sender ID Customers Technicians AB [PERSON_NAME] [DATE…" at bounding box center [289, 165] width 372 height 303
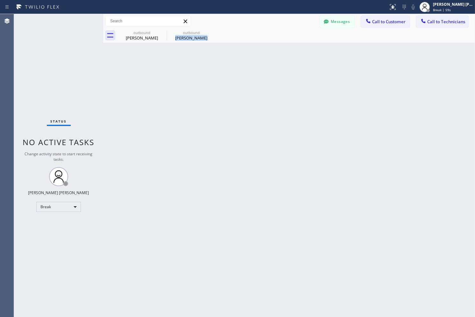
click at [225, 72] on div "Back to Dashboard Change Sender ID Customers Technicians AB [PERSON_NAME] [DATE…" at bounding box center [289, 165] width 372 height 303
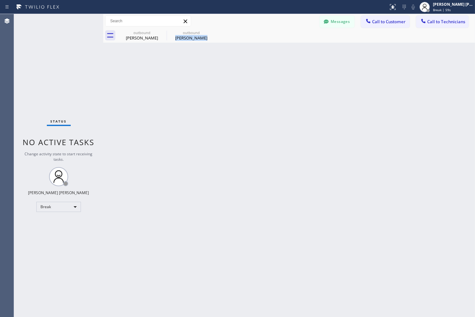
click at [225, 72] on div "Back to Dashboard Change Sender ID Customers Technicians AB [PERSON_NAME] [DATE…" at bounding box center [289, 165] width 372 height 303
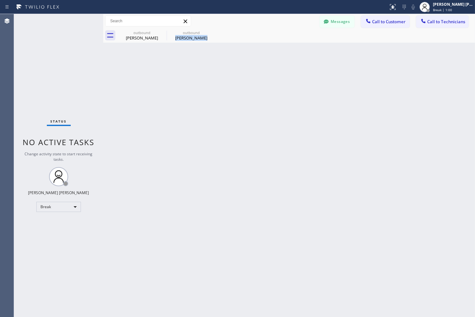
click at [225, 72] on div "Back to Dashboard Change Sender ID Customers Technicians AB [PERSON_NAME] [DATE…" at bounding box center [289, 165] width 372 height 303
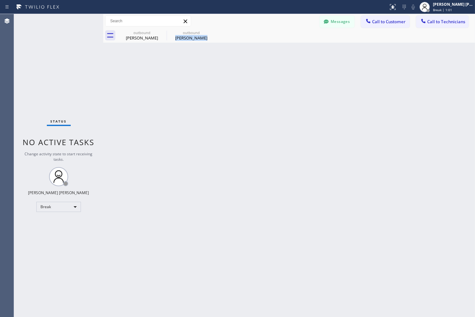
click at [225, 72] on div "Back to Dashboard Change Sender ID Customers Technicians AB [PERSON_NAME] [DATE…" at bounding box center [289, 165] width 372 height 303
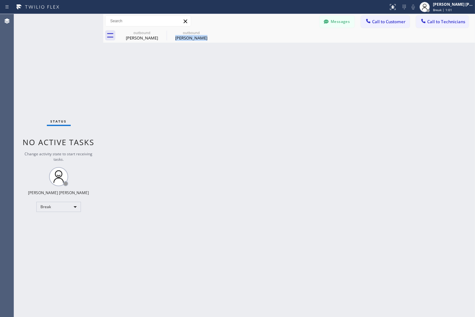
click at [225, 72] on div "Back to Dashboard Change Sender ID Customers Technicians AB [PERSON_NAME] [DATE…" at bounding box center [289, 165] width 372 height 303
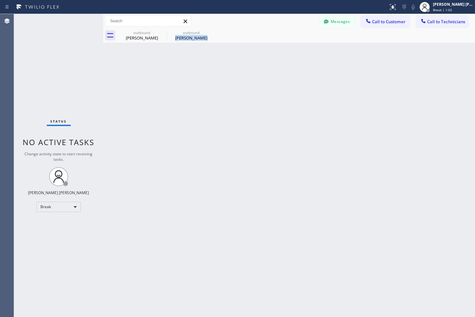
click at [225, 72] on div "Back to Dashboard Change Sender ID Customers Technicians AB [PERSON_NAME] [DATE…" at bounding box center [289, 165] width 372 height 303
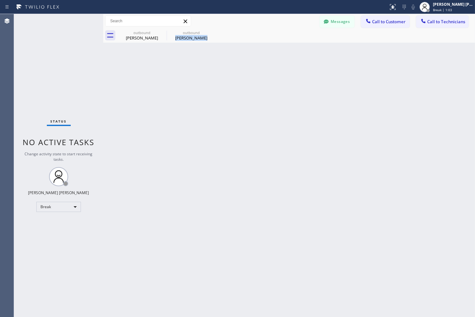
click at [225, 72] on div "Back to Dashboard Change Sender ID Customers Technicians AB [PERSON_NAME] [DATE…" at bounding box center [289, 165] width 372 height 303
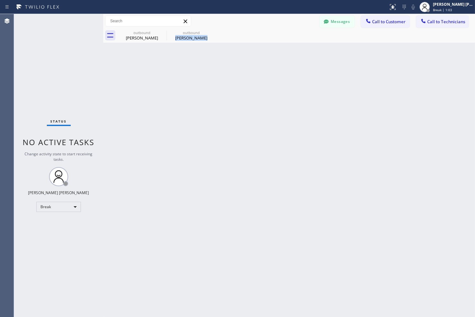
click at [225, 72] on div "Back to Dashboard Change Sender ID Customers Technicians AB [PERSON_NAME] [DATE…" at bounding box center [289, 165] width 372 height 303
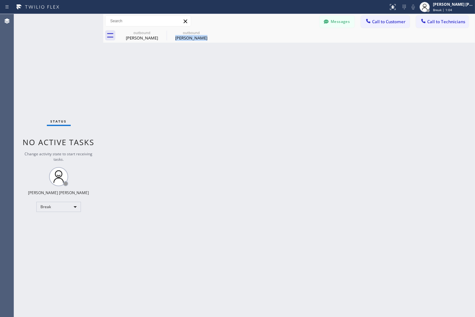
click at [225, 72] on div "Back to Dashboard Change Sender ID Customers Technicians AB [PERSON_NAME] [DATE…" at bounding box center [289, 165] width 372 height 303
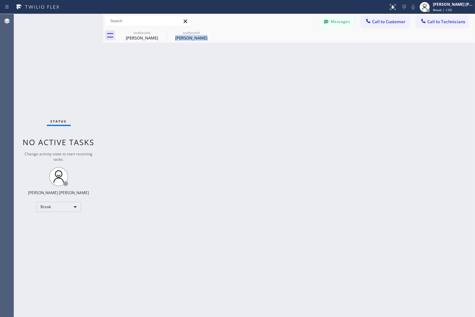
click at [225, 72] on div "Back to Dashboard Change Sender ID Customers Technicians AB [PERSON_NAME] [DATE…" at bounding box center [289, 165] width 372 height 303
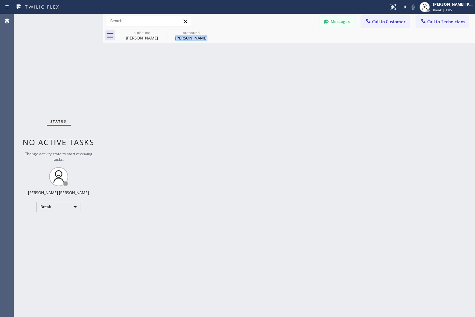
click at [225, 72] on div "Back to Dashboard Change Sender ID Customers Technicians AB [PERSON_NAME] [DATE…" at bounding box center [289, 165] width 372 height 303
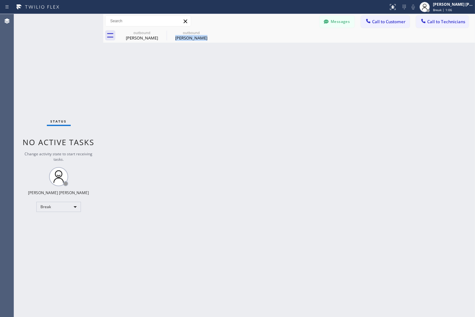
click at [225, 72] on div "Back to Dashboard Change Sender ID Customers Technicians AB [PERSON_NAME] [DATE…" at bounding box center [289, 165] width 372 height 303
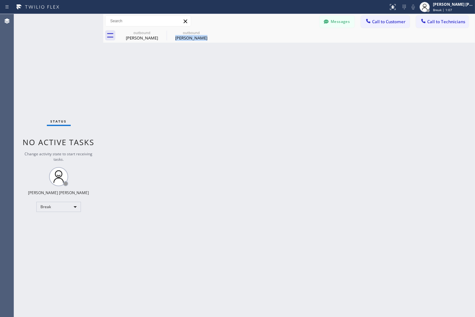
click at [225, 72] on div "Back to Dashboard Change Sender ID Customers Technicians AB [PERSON_NAME] [DATE…" at bounding box center [289, 165] width 372 height 303
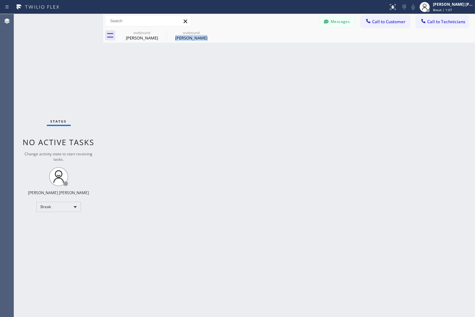
click at [225, 72] on div "Back to Dashboard Change Sender ID Customers Technicians AB [PERSON_NAME] [DATE…" at bounding box center [289, 165] width 372 height 303
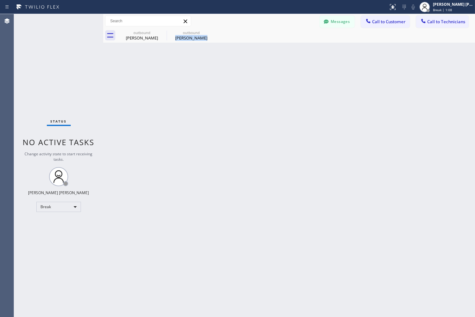
click at [225, 72] on div "Back to Dashboard Change Sender ID Customers Technicians AB [PERSON_NAME] [DATE…" at bounding box center [289, 165] width 372 height 303
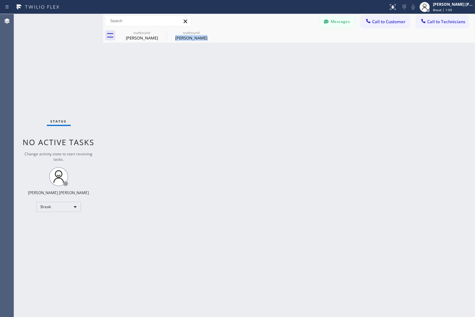
click at [225, 72] on div "Back to Dashboard Change Sender ID Customers Technicians AB [PERSON_NAME] [DATE…" at bounding box center [289, 165] width 372 height 303
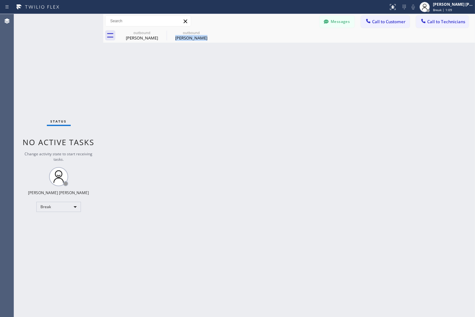
click at [225, 72] on div "Back to Dashboard Change Sender ID Customers Technicians AB [PERSON_NAME] [DATE…" at bounding box center [289, 165] width 372 height 303
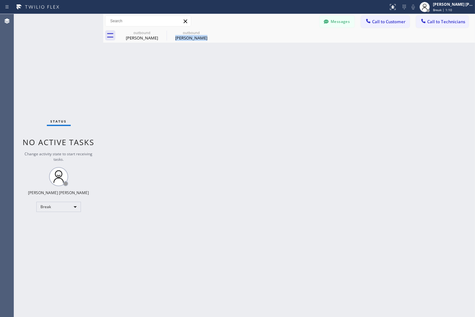
click at [225, 72] on div "Back to Dashboard Change Sender ID Customers Technicians AB [PERSON_NAME] [DATE…" at bounding box center [289, 165] width 372 height 303
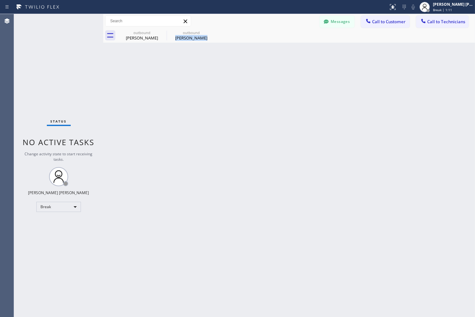
click at [225, 72] on div "Back to Dashboard Change Sender ID Customers Technicians AB [PERSON_NAME] [DATE…" at bounding box center [289, 165] width 372 height 303
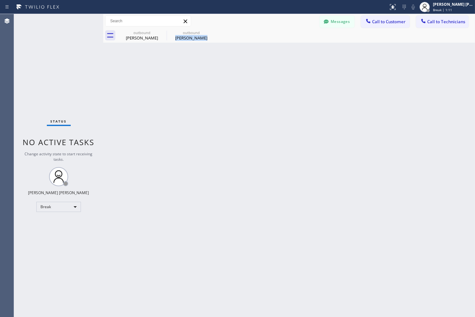
click at [225, 72] on div "Back to Dashboard Change Sender ID Customers Technicians AB [PERSON_NAME] [DATE…" at bounding box center [289, 165] width 372 height 303
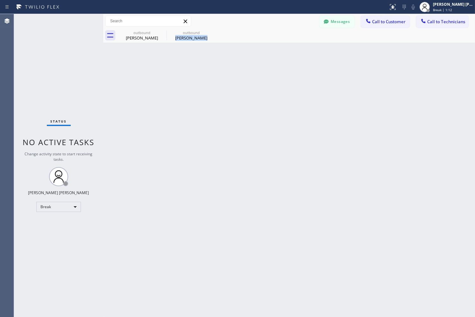
click at [225, 72] on div "Back to Dashboard Change Sender ID Customers Technicians AB [PERSON_NAME] [DATE…" at bounding box center [289, 165] width 372 height 303
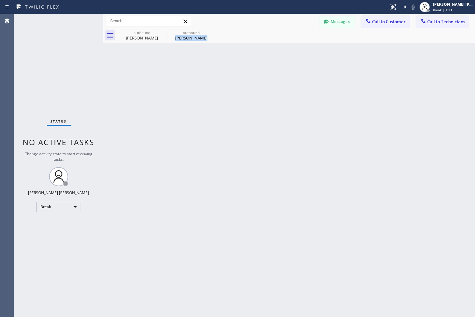
click at [225, 72] on div "Back to Dashboard Change Sender ID Customers Technicians AB [PERSON_NAME] [DATE…" at bounding box center [289, 165] width 372 height 303
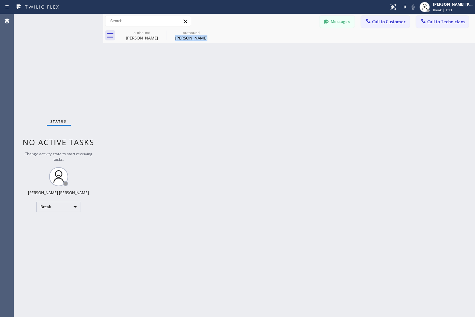
click at [225, 72] on div "Back to Dashboard Change Sender ID Customers Technicians AB [PERSON_NAME] [DATE…" at bounding box center [289, 165] width 372 height 303
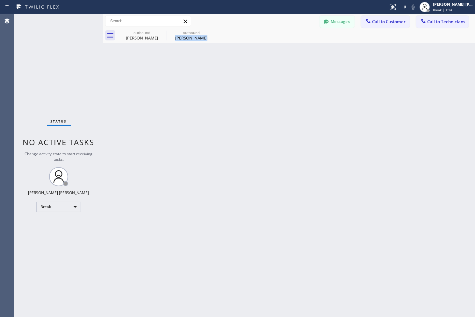
click at [225, 72] on div "Back to Dashboard Change Sender ID Customers Technicians AB [PERSON_NAME] [DATE…" at bounding box center [289, 165] width 372 height 303
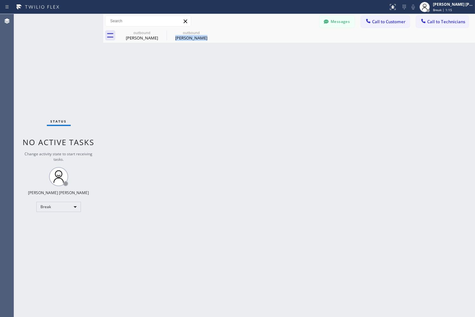
click at [225, 72] on div "Back to Dashboard Change Sender ID Customers Technicians AB [PERSON_NAME] [DATE…" at bounding box center [289, 165] width 372 height 303
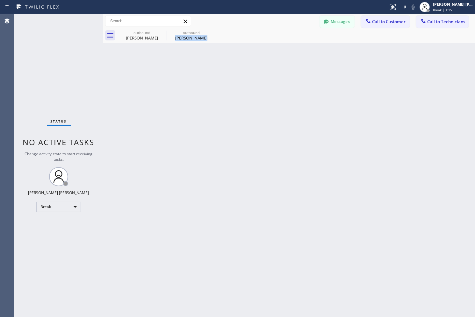
click at [225, 72] on div "Back to Dashboard Change Sender ID Customers Technicians AB [PERSON_NAME] [DATE…" at bounding box center [289, 165] width 372 height 303
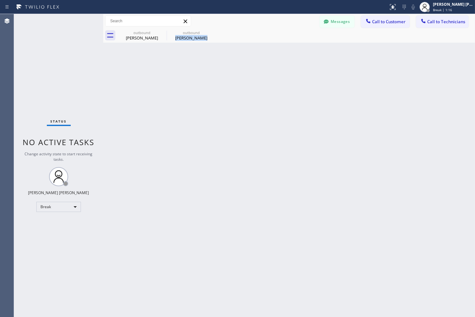
click at [225, 72] on div "Back to Dashboard Change Sender ID Customers Technicians AB [PERSON_NAME] [DATE…" at bounding box center [289, 165] width 372 height 303
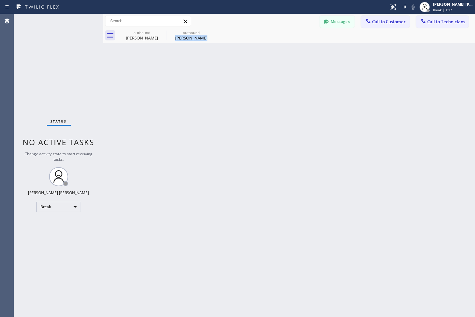
click at [225, 72] on div "Back to Dashboard Change Sender ID Customers Technicians AB [PERSON_NAME] [DATE…" at bounding box center [289, 165] width 372 height 303
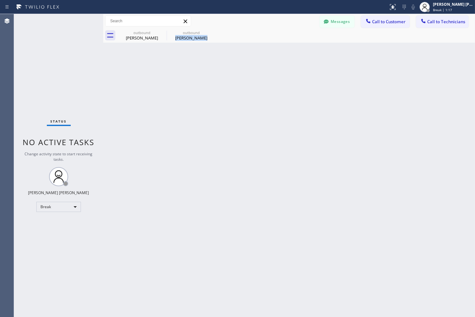
click at [225, 72] on div "Back to Dashboard Change Sender ID Customers Technicians AB [PERSON_NAME] [DATE…" at bounding box center [289, 165] width 372 height 303
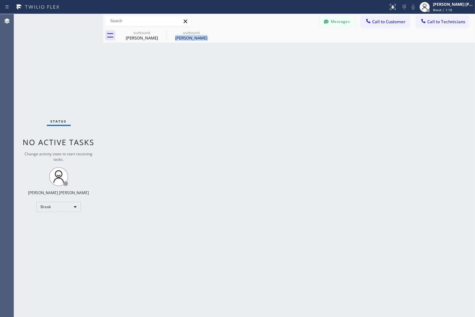
click at [225, 72] on div "Back to Dashboard Change Sender ID Customers Technicians AB [PERSON_NAME] [DATE…" at bounding box center [289, 165] width 372 height 303
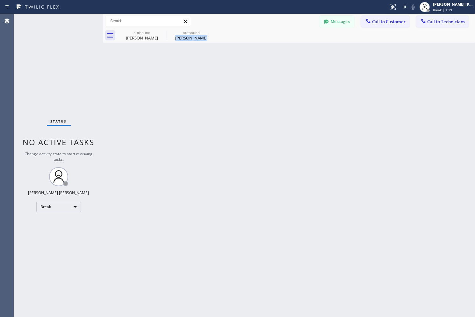
click at [225, 72] on div "Back to Dashboard Change Sender ID Customers Technicians AB [PERSON_NAME] [DATE…" at bounding box center [289, 165] width 372 height 303
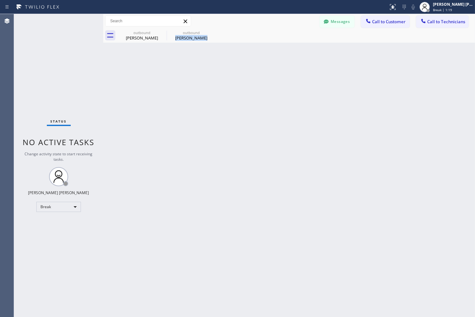
click at [225, 72] on div "Back to Dashboard Change Sender ID Customers Technicians AB [PERSON_NAME] [DATE…" at bounding box center [289, 165] width 372 height 303
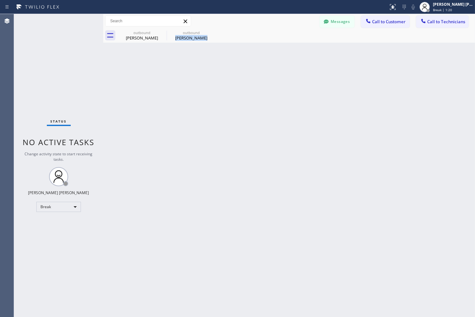
click at [225, 72] on div "Back to Dashboard Change Sender ID Customers Technicians AB [PERSON_NAME] [DATE…" at bounding box center [289, 165] width 372 height 303
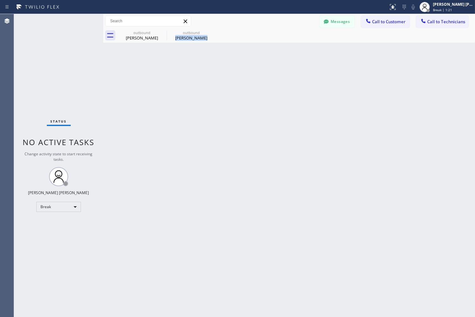
click at [225, 72] on div "Back to Dashboard Change Sender ID Customers Technicians AB [PERSON_NAME] [DATE…" at bounding box center [289, 165] width 372 height 303
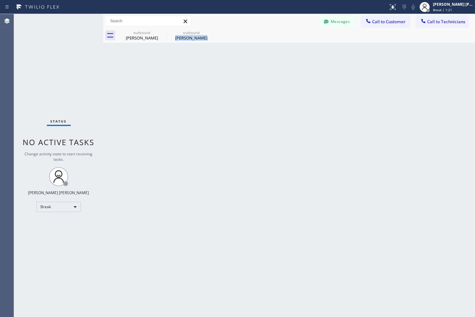
click at [225, 72] on div "Back to Dashboard Change Sender ID Customers Technicians AB [PERSON_NAME] [DATE…" at bounding box center [289, 165] width 372 height 303
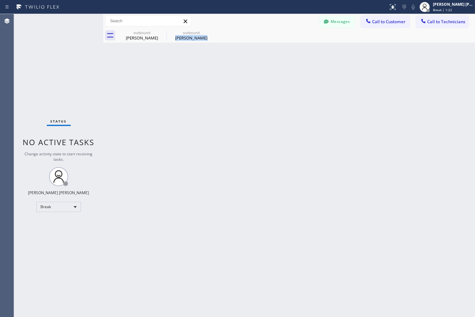
click at [225, 72] on div "Back to Dashboard Change Sender ID Customers Technicians AB [PERSON_NAME] [DATE…" at bounding box center [289, 165] width 372 height 303
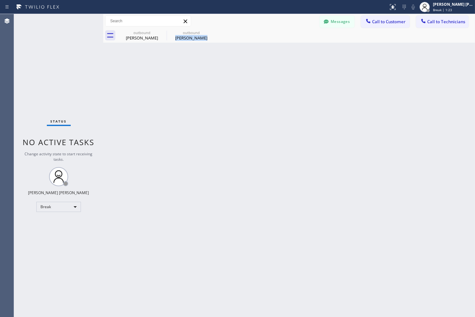
click at [225, 72] on div "Back to Dashboard Change Sender ID Customers Technicians AB [PERSON_NAME] [DATE…" at bounding box center [289, 165] width 372 height 303
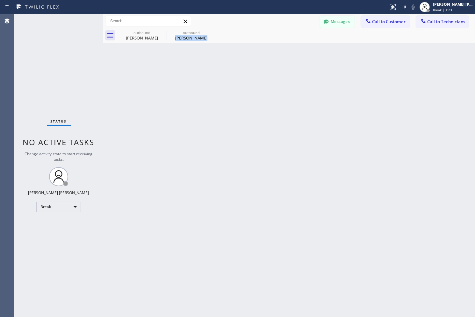
click at [225, 72] on div "Back to Dashboard Change Sender ID Customers Technicians AB [PERSON_NAME] [DATE…" at bounding box center [289, 165] width 372 height 303
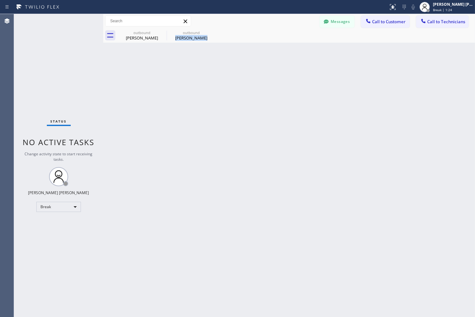
click at [225, 72] on div "Back to Dashboard Change Sender ID Customers Technicians AB [PERSON_NAME] [DATE…" at bounding box center [289, 165] width 372 height 303
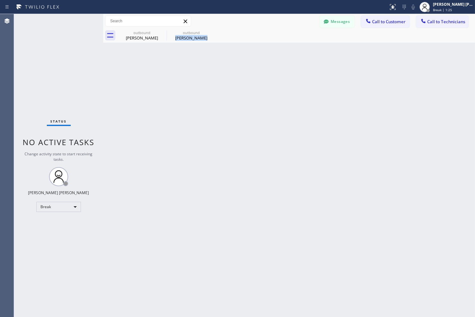
click at [225, 72] on div "Back to Dashboard Change Sender ID Customers Technicians AB [PERSON_NAME] [DATE…" at bounding box center [289, 165] width 372 height 303
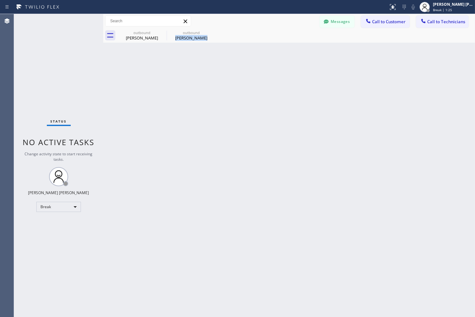
click at [225, 72] on div "Back to Dashboard Change Sender ID Customers Technicians AB [PERSON_NAME] [DATE…" at bounding box center [289, 165] width 372 height 303
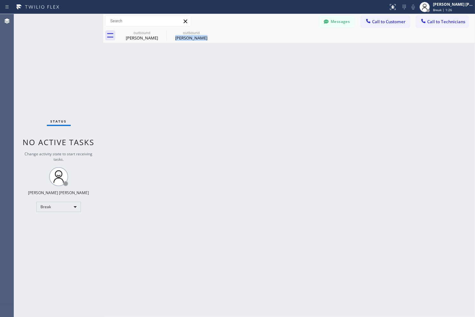
click at [225, 72] on div "Back to Dashboard Change Sender ID Customers Technicians AB [PERSON_NAME] [DATE…" at bounding box center [289, 165] width 372 height 303
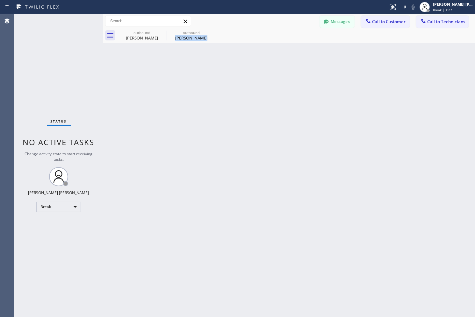
click at [225, 72] on div "Back to Dashboard Change Sender ID Customers Technicians AB [PERSON_NAME] [DATE…" at bounding box center [289, 165] width 372 height 303
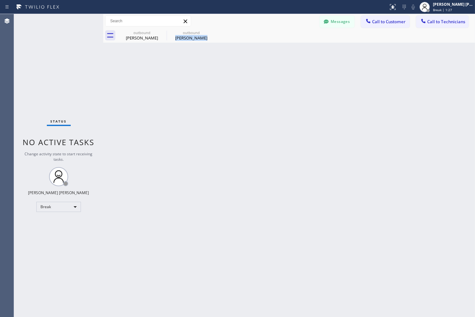
click at [225, 72] on div "Back to Dashboard Change Sender ID Customers Technicians AB [PERSON_NAME] [DATE…" at bounding box center [289, 165] width 372 height 303
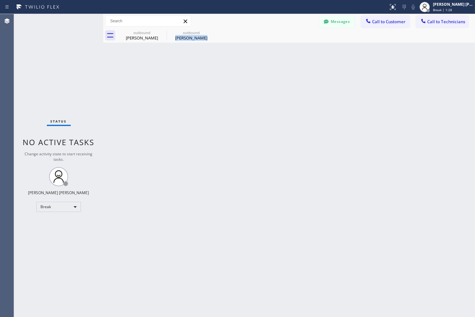
click at [225, 72] on div "Back to Dashboard Change Sender ID Customers Technicians AB [PERSON_NAME] [DATE…" at bounding box center [289, 165] width 372 height 303
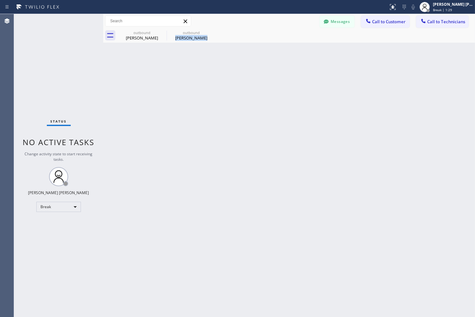
click at [225, 72] on div "Back to Dashboard Change Sender ID Customers Technicians AB [PERSON_NAME] [DATE…" at bounding box center [289, 165] width 372 height 303
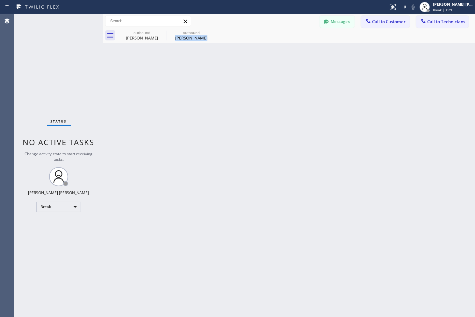
click at [225, 72] on div "Back to Dashboard Change Sender ID Customers Technicians AB [PERSON_NAME] [DATE…" at bounding box center [289, 165] width 372 height 303
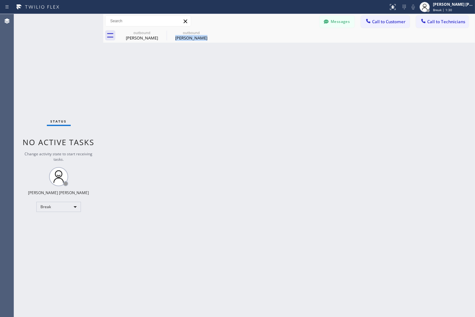
click at [225, 72] on div "Back to Dashboard Change Sender ID Customers Technicians AB [PERSON_NAME] [DATE…" at bounding box center [289, 165] width 372 height 303
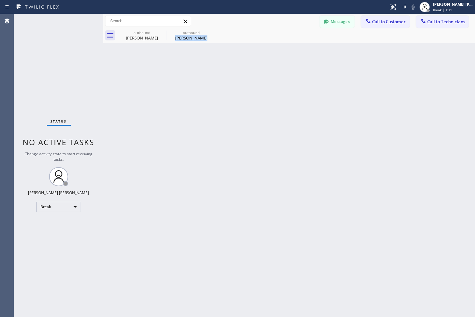
click at [225, 72] on div "Back to Dashboard Change Sender ID Customers Technicians AB [PERSON_NAME] [DATE…" at bounding box center [289, 165] width 372 height 303
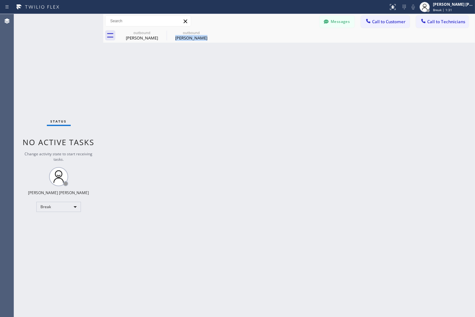
click at [225, 72] on div "Back to Dashboard Change Sender ID Customers Technicians AB [PERSON_NAME] [DATE…" at bounding box center [289, 165] width 372 height 303
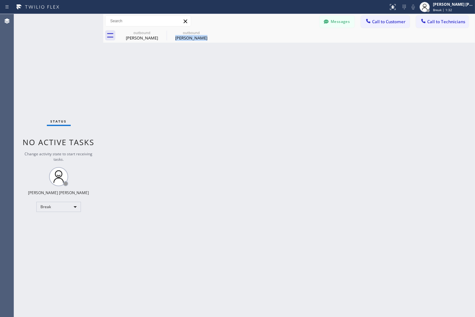
click at [225, 72] on div "Back to Dashboard Change Sender ID Customers Technicians AB [PERSON_NAME] [DATE…" at bounding box center [289, 165] width 372 height 303
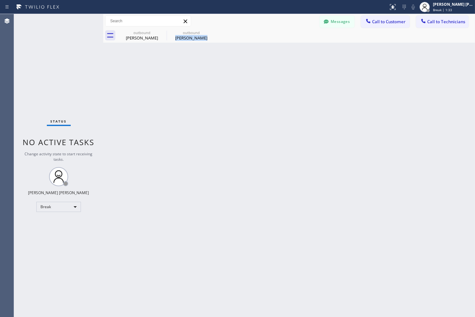
click at [225, 72] on div "Back to Dashboard Change Sender ID Customers Technicians AB [PERSON_NAME] [DATE…" at bounding box center [289, 165] width 372 height 303
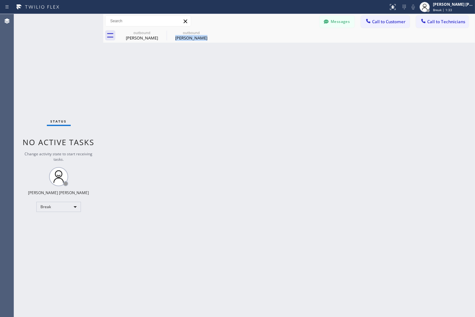
click at [225, 72] on div "Back to Dashboard Change Sender ID Customers Technicians AB [PERSON_NAME] [DATE…" at bounding box center [289, 165] width 372 height 303
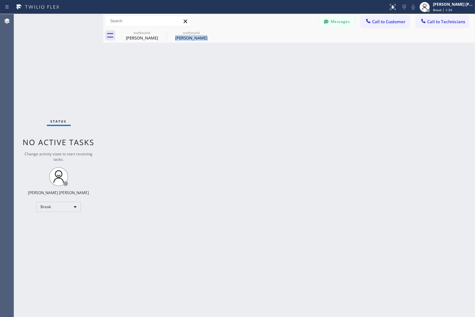
click at [225, 72] on div "Back to Dashboard Change Sender ID Customers Technicians AB [PERSON_NAME] [DATE…" at bounding box center [289, 165] width 372 height 303
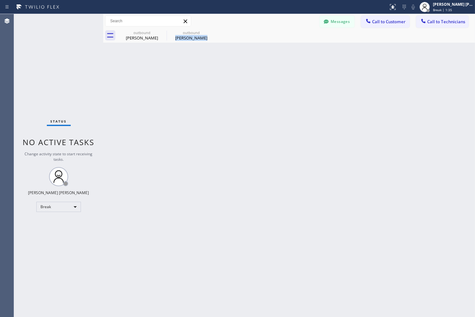
click at [225, 72] on div "Back to Dashboard Change Sender ID Customers Technicians AB [PERSON_NAME] [DATE…" at bounding box center [289, 165] width 372 height 303
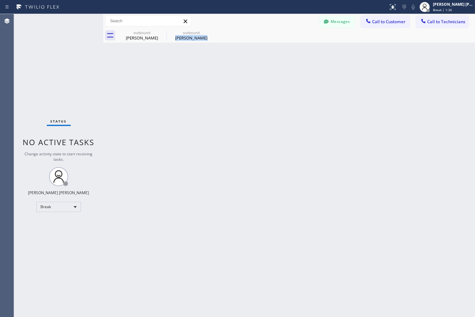
click at [225, 72] on div "Back to Dashboard Change Sender ID Customers Technicians AB [PERSON_NAME] [DATE…" at bounding box center [289, 165] width 372 height 303
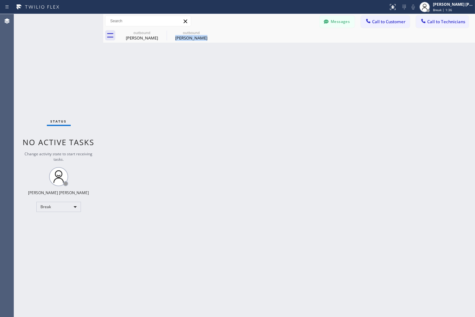
click at [225, 72] on div "Back to Dashboard Change Sender ID Customers Technicians AB [PERSON_NAME] [DATE…" at bounding box center [289, 165] width 372 height 303
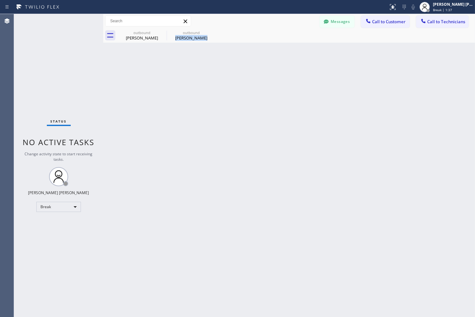
click at [225, 72] on div "Back to Dashboard Change Sender ID Customers Technicians AB [PERSON_NAME] [DATE…" at bounding box center [289, 165] width 372 height 303
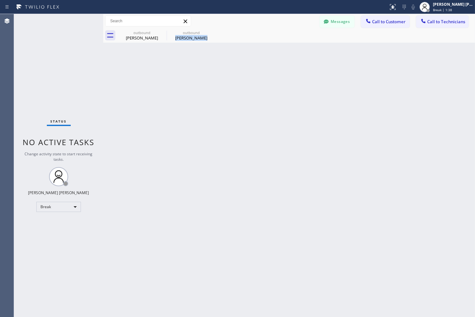
click at [225, 72] on div "Back to Dashboard Change Sender ID Customers Technicians AB [PERSON_NAME] [DATE…" at bounding box center [289, 165] width 372 height 303
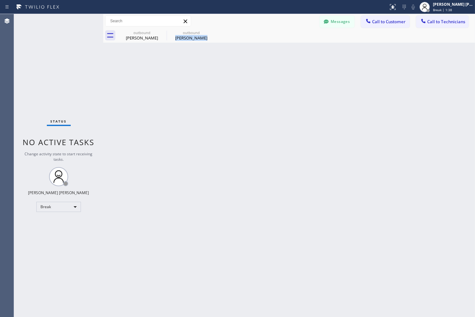
click
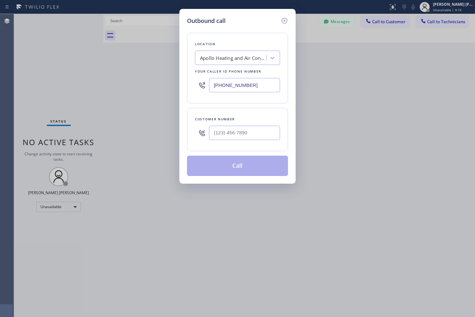
drag, startPoint x: 252, startPoint y: 85, endPoint x: 212, endPoint y: 87, distance: 40.2
drag, startPoint x: 244, startPoint y: 135, endPoint x: 249, endPoint y: 131, distance: 5.7
click at [245, 134] on input "(___) ___-____" at bounding box center [244, 133] width 71 height 14
paste input "562) 900-6147"
type input "[PHONE_NUMBER]"
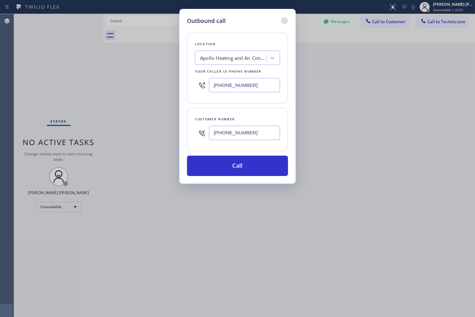
click at [253, 90] on input "[PHONE_NUMBER]" at bounding box center [244, 85] width 71 height 14
click at [210, 51] on div "Apollo Heating and Air Conditioning" at bounding box center [237, 58] width 85 height 14
paste input "Mission Viejo Air Conditioner Repair"
type input "Mission Viejo Air Conditioner Repair"
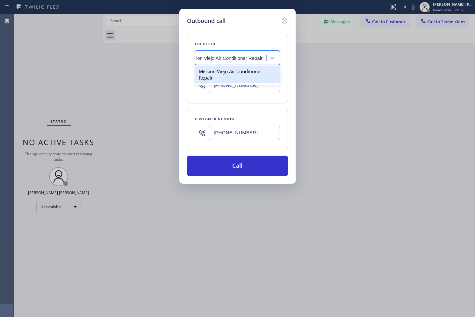
click at [236, 73] on div "Mission Viejo Air Conditioner Repair" at bounding box center [237, 75] width 85 height 18
type input "[PHONE_NUMBER]"
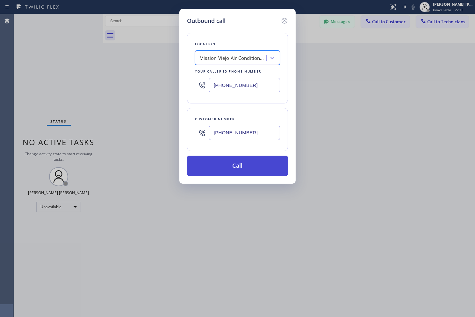
click at [264, 166] on button "Call" at bounding box center [237, 166] width 101 height 20
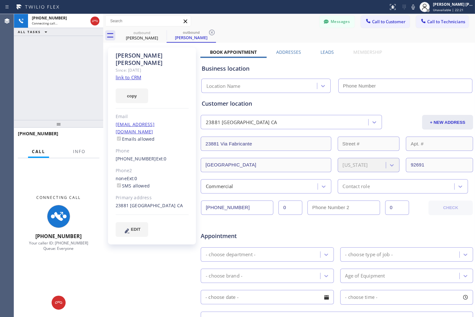
type input "[PHONE_NUMBER]"
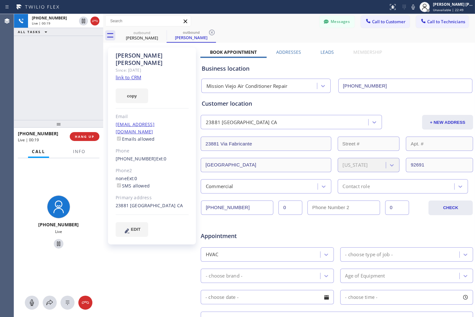
click at [369, 69] on div "Business location" at bounding box center [337, 68] width 271 height 9
click at [89, 136] on span "HANG UP" at bounding box center [84, 136] width 19 height 4
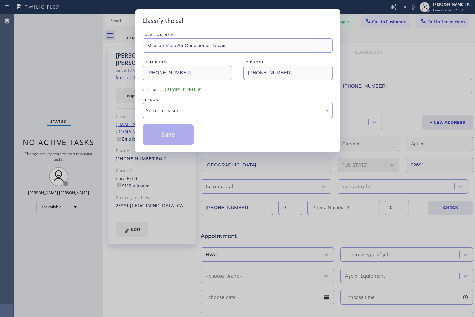
click at [168, 112] on div "Select a reason" at bounding box center [237, 110] width 183 height 7
click at [187, 142] on button "Save" at bounding box center [168, 135] width 51 height 20
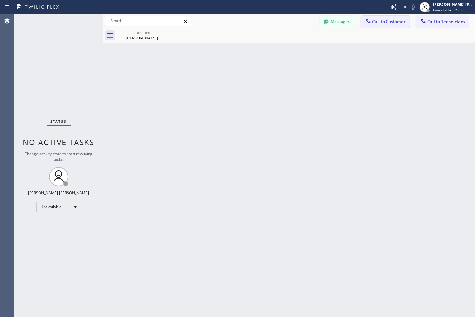
click at [377, 26] on button "Call to Customer" at bounding box center [385, 22] width 49 height 12
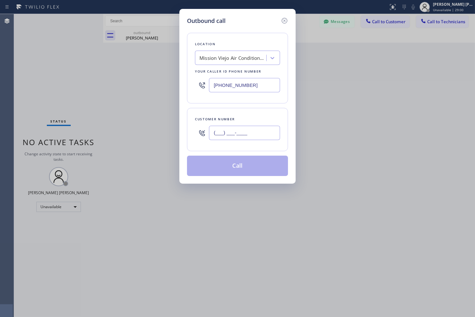
drag, startPoint x: 241, startPoint y: 131, endPoint x: 241, endPoint y: 136, distance: 4.5
click at [241, 136] on input "(___) ___-____" at bounding box center [244, 133] width 71 height 14
paste input "94"
paste input "949) 278-4033"
type input "[PHONE_NUMBER]"
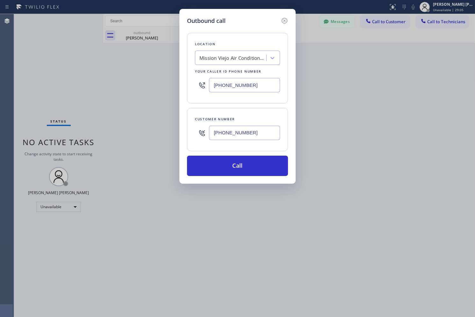
click at [234, 49] on div "Location [GEOGRAPHIC_DATA] Air Conditioner Repair Your caller id phone number […" at bounding box center [237, 68] width 101 height 71
paste input "Irvine AC Repair"
click at [234, 52] on div "Mission Viejo Air Conditioner Repair" at bounding box center [237, 58] width 85 height 14
type input "Irvine AC Repair"
click at [248, 76] on div "Irvine AC Repair" at bounding box center [237, 71] width 85 height 11
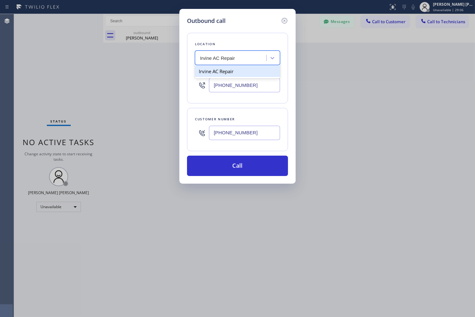
type input "[PHONE_NUMBER]"
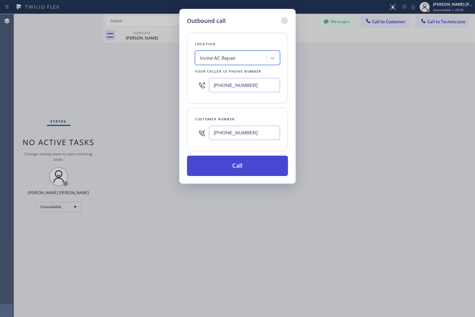
click at [243, 158] on button "Call" at bounding box center [237, 166] width 101 height 20
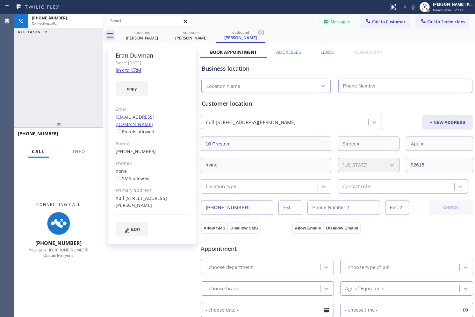
type input "[PHONE_NUMBER]"
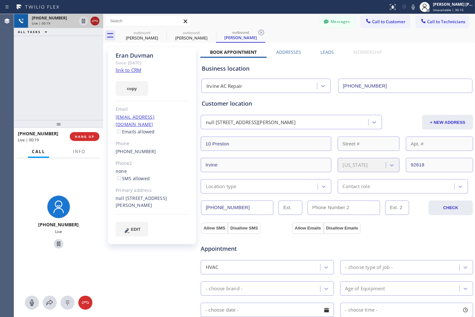
click at [93, 22] on icon at bounding box center [95, 21] width 8 height 8
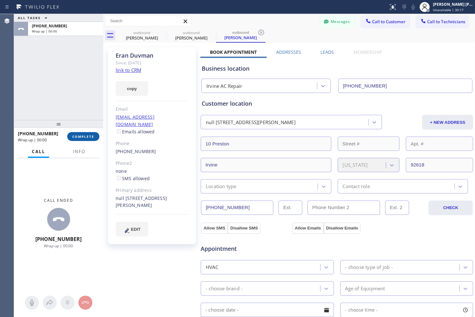
click at [81, 135] on span "COMPLETE" at bounding box center [83, 136] width 22 height 4
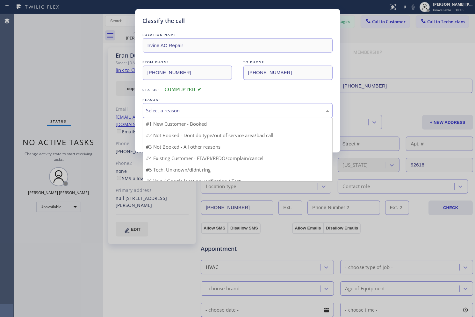
click at [196, 111] on div "Select a reason" at bounding box center [237, 110] width 183 height 7
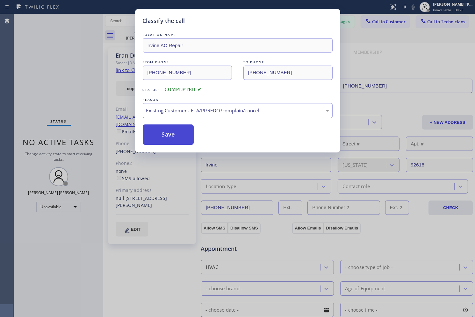
click at [185, 140] on button "Save" at bounding box center [168, 135] width 51 height 20
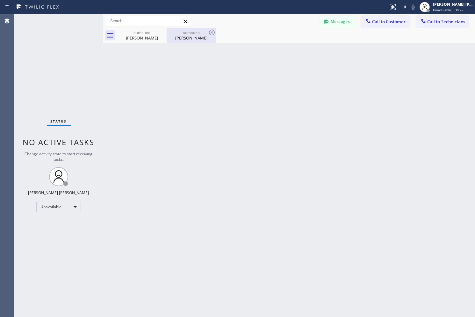
click at [197, 39] on div "[PERSON_NAME]" at bounding box center [191, 38] width 48 height 6
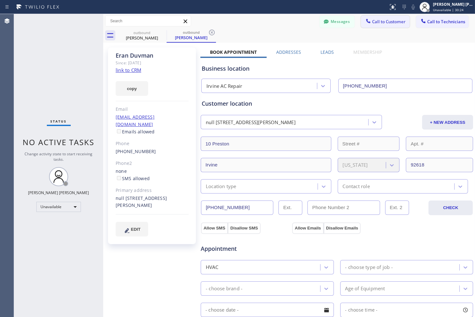
click at [376, 17] on button "Call to Customer" at bounding box center [385, 22] width 49 height 12
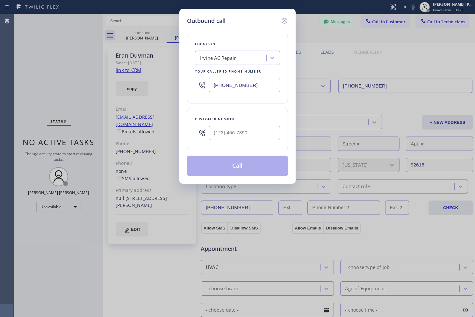
drag, startPoint x: 260, startPoint y: 87, endPoint x: 209, endPoint y: 90, distance: 50.4
click at [209, 90] on input "[PHONE_NUMBER]" at bounding box center [244, 85] width 71 height 14
click at [273, 131] on input "(___) ___-____" at bounding box center [244, 133] width 71 height 14
paste input "949) 278-4033"
type input "[PHONE_NUMBER]"
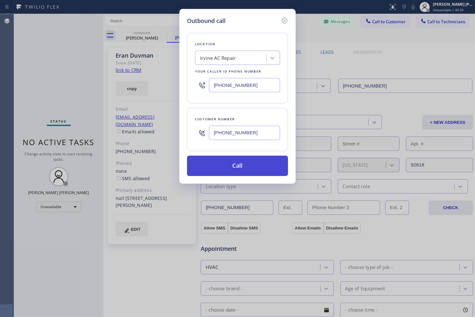
click at [266, 167] on button "Call" at bounding box center [237, 166] width 101 height 20
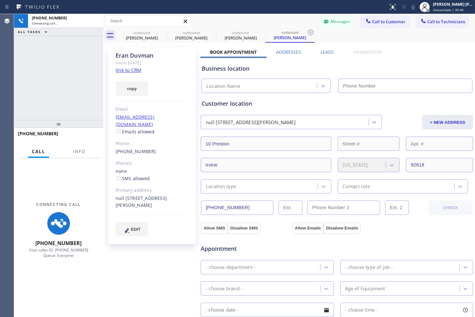
type input "[PHONE_NUMBER]"
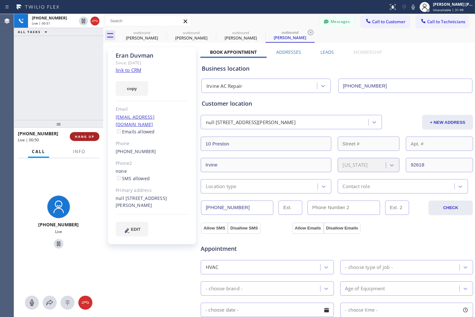
click at [94, 138] on span "HANG UP" at bounding box center [84, 136] width 19 height 4
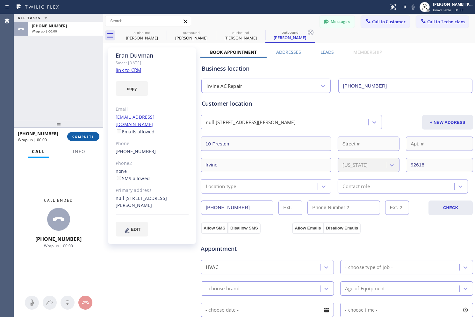
click at [94, 138] on span "COMPLETE" at bounding box center [83, 136] width 22 height 4
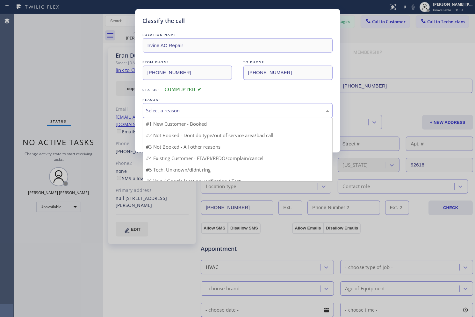
click at [162, 113] on div "Select a reason" at bounding box center [237, 110] width 183 height 7
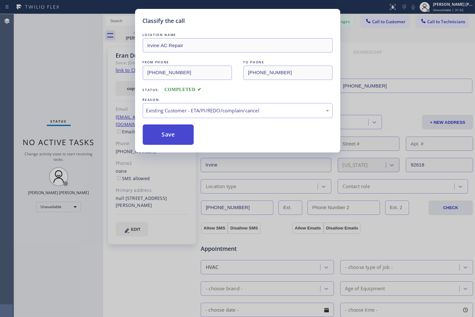
click at [164, 135] on button "Save" at bounding box center [168, 135] width 51 height 20
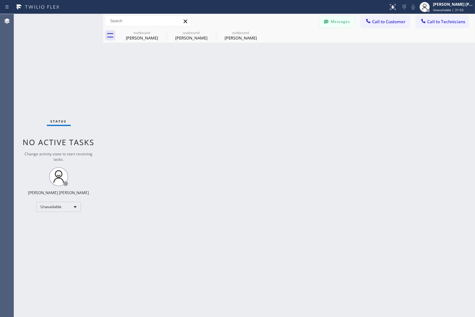
click at [337, 23] on button "Messages" at bounding box center [337, 22] width 35 height 12
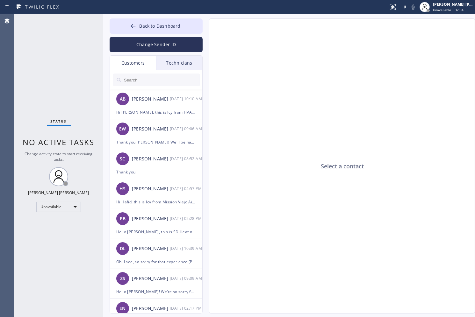
click at [162, 77] on input "text" at bounding box center [161, 80] width 76 height 13
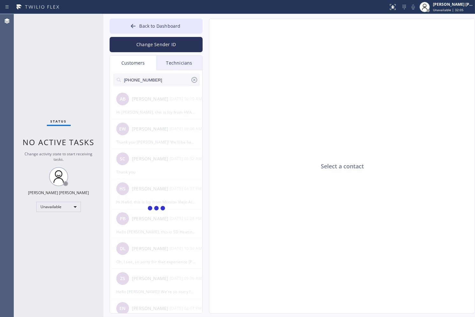
click at [162, 77] on input "[PHONE_NUMBER]" at bounding box center [156, 80] width 67 height 13
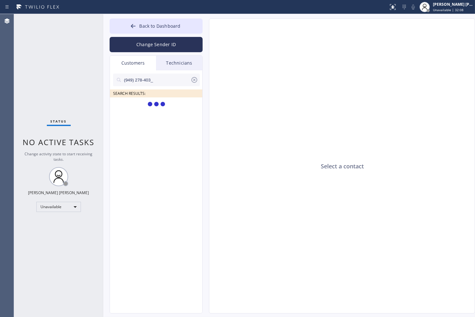
click at [162, 78] on input "(949) 278-403_" at bounding box center [156, 80] width 67 height 13
type input "(949) 278-403"
click at [169, 108] on div "[PERSON_NAME]" at bounding box center [151, 107] width 38 height 7
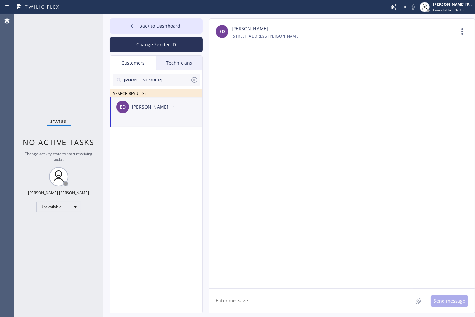
click at [300, 303] on textarea at bounding box center [311, 301] width 204 height 25
paste textarea "Irvine AC Repair"
paste textarea "2pm - 6pm"
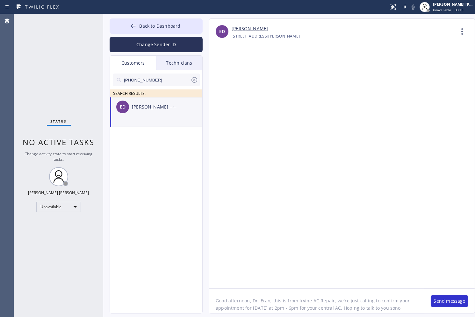
type textarea "Good afternoon, Dr. Eran, this is from Irvine AC Repair, we're just calling to …"
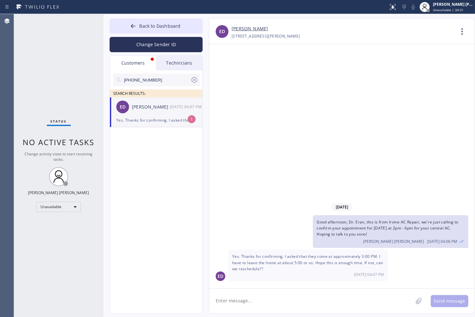
click at [279, 302] on textarea at bounding box center [311, 301] width 204 height 25
type textarea "I"
type textarea "n"
type textarea "Not an issue at all, but let me double check with my technician for you and I'l…"
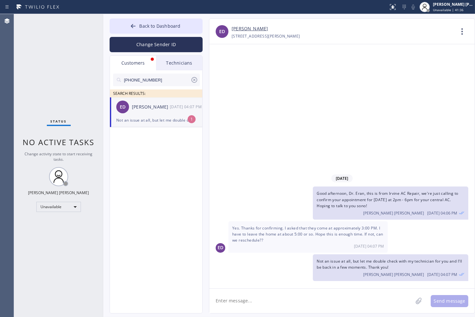
click at [167, 120] on div "Not an issue at all, but let me double check with my technician for you and I'l…" at bounding box center [156, 120] width 80 height 7
click at [133, 28] on icon at bounding box center [133, 26] width 6 height 6
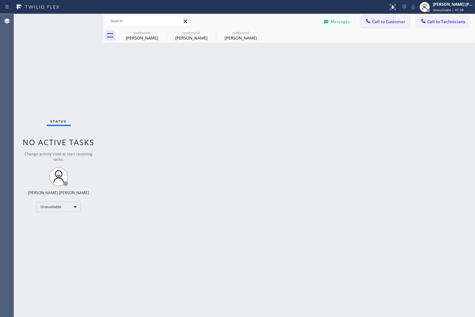
click at [399, 22] on span "Call to Customer" at bounding box center [388, 22] width 33 height 6
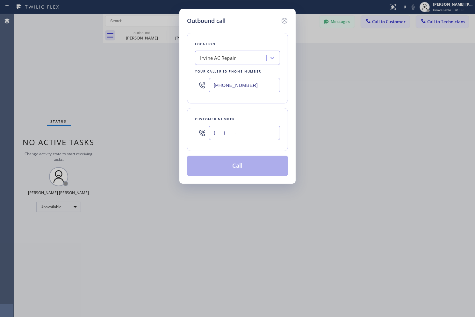
click at [239, 134] on input "(___) ___-____" at bounding box center [244, 133] width 71 height 14
paste input "562) 900-6147"
click at [243, 163] on button "Call" at bounding box center [237, 166] width 101 height 20
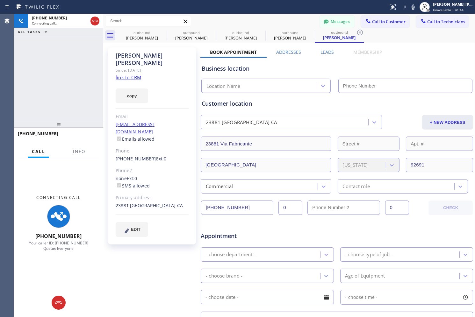
click at [0, 0] on icon at bounding box center [0, 0] width 0 height 0
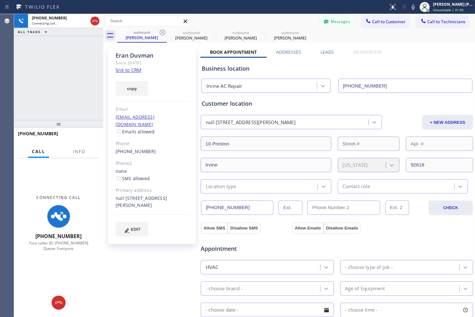
click at [225, 15] on div "Messages Call to Customer Call to Technicians Outbound call Location [GEOGRAPHI…" at bounding box center [289, 21] width 372 height 14
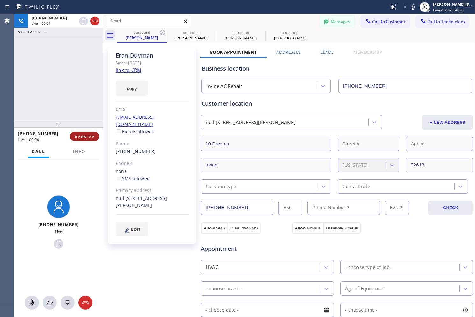
click at [89, 138] on span "HANG UP" at bounding box center [84, 136] width 19 height 4
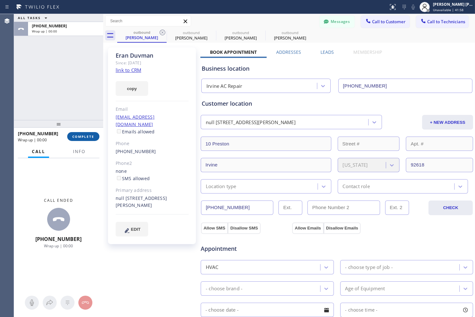
click at [88, 138] on span "COMPLETE" at bounding box center [83, 136] width 22 height 4
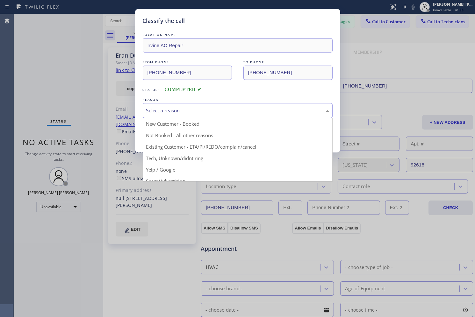
click at [211, 113] on div "Select a reason" at bounding box center [237, 110] width 183 height 7
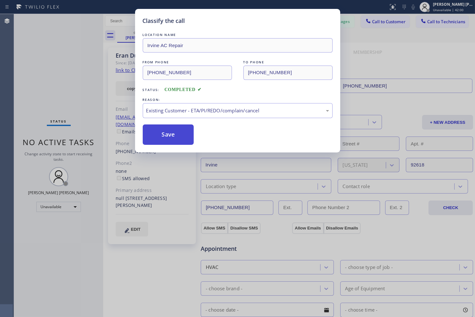
click at [162, 132] on button "Save" at bounding box center [168, 135] width 51 height 20
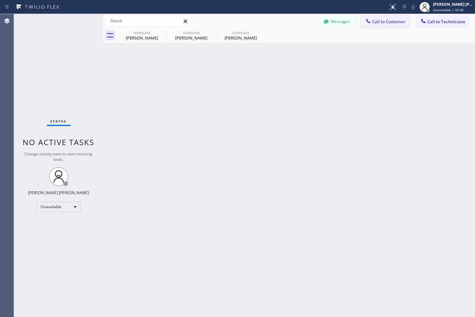
click at [388, 22] on span "Call to Customer" at bounding box center [388, 22] width 33 height 6
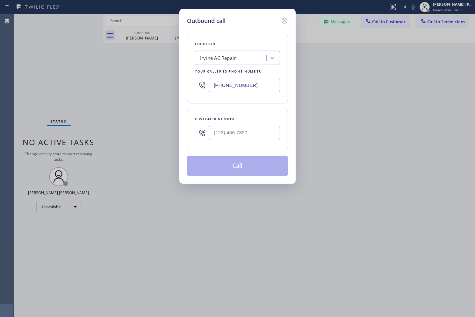
click at [227, 82] on input "[PHONE_NUMBER]" at bounding box center [244, 85] width 71 height 14
click at [230, 135] on input "(___) ___-____" at bounding box center [244, 133] width 71 height 14
paste input "818) 625-1094"
type input "[PHONE_NUMBER]"
click at [237, 168] on button "Call" at bounding box center [237, 166] width 101 height 20
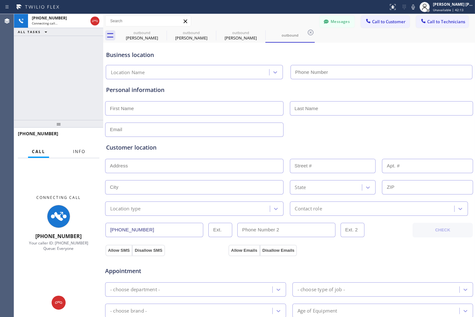
type input "[PHONE_NUMBER]"
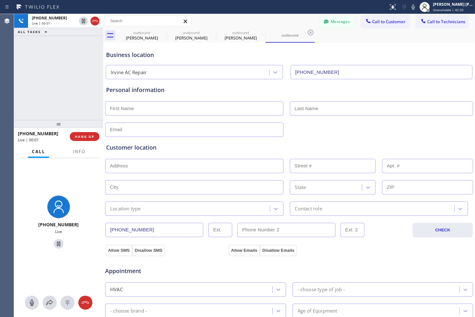
click at [351, 53] on div "Business location" at bounding box center [289, 55] width 366 height 9
click at [88, 56] on div "[PHONE_NUMBER] Live | 01:25 ALL TASKS ALL TASKS ACTIVE TASKS TASKS IN WRAP UP" at bounding box center [58, 67] width 89 height 106
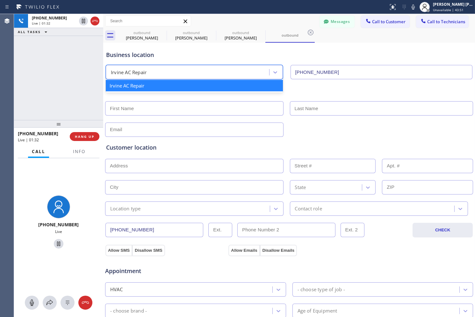
click at [125, 74] on div "Irvine AC Repair" at bounding box center [129, 72] width 36 height 7
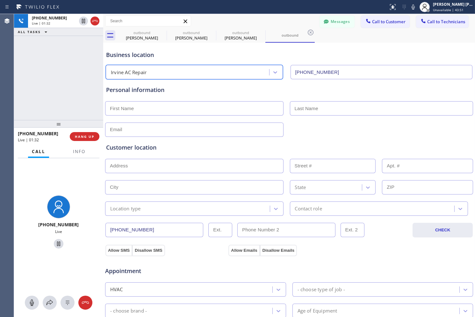
click at [41, 81] on div "[PHONE_NUMBER] Live | 01:32 ALL TASKS ALL TASKS ACTIVE TASKS TASKS IN WRAP UP" at bounding box center [58, 67] width 89 height 106
click at [49, 85] on div "[PHONE_NUMBER] Live | 01:37 ALL TASKS ALL TASKS ACTIVE TASKS TASKS IN WRAP UP" at bounding box center [58, 67] width 89 height 106
click at [84, 139] on span "HANG UP" at bounding box center [84, 136] width 19 height 4
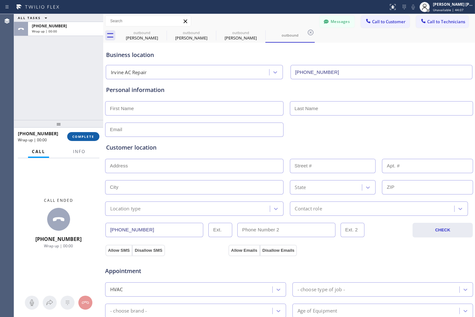
click at [84, 138] on span "COMPLETE" at bounding box center [83, 136] width 22 height 4
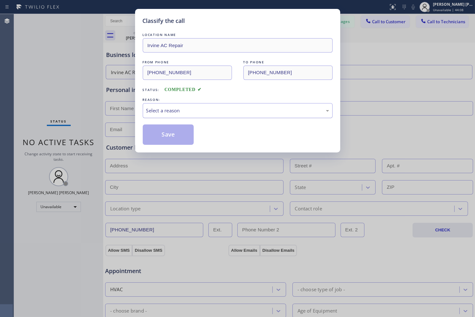
click at [166, 109] on div "Select a reason" at bounding box center [237, 110] width 183 height 7
click at [181, 110] on div "Not Booked - All other reasons" at bounding box center [237, 110] width 183 height 7
drag, startPoint x: 182, startPoint y: 142, endPoint x: 307, endPoint y: 4, distance: 185.5
click at [182, 142] on button "Save" at bounding box center [168, 135] width 51 height 20
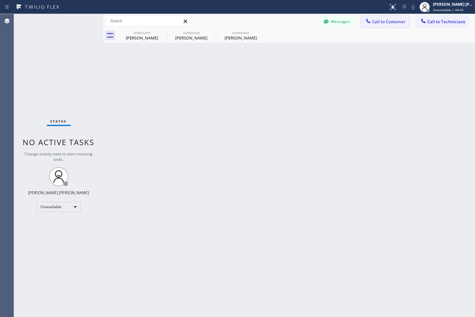
click at [405, 22] on span "Call to Customer" at bounding box center [388, 22] width 33 height 6
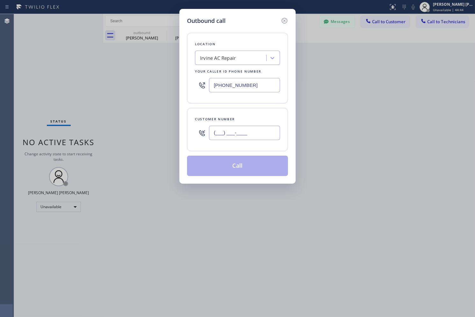
click at [259, 126] on input "(___) ___-____" at bounding box center [244, 133] width 71 height 14
paste input "818) 625-1094"
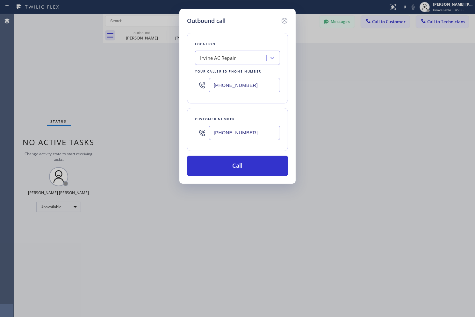
click at [257, 135] on input "[PHONE_NUMBER]" at bounding box center [244, 133] width 71 height 14
click at [268, 133] on input "[PHONE_NUMBER]" at bounding box center [244, 133] width 71 height 14
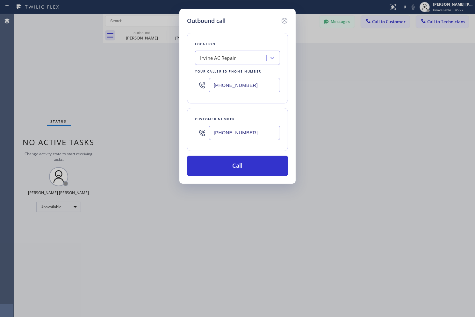
click at [268, 133] on input "[PHONE_NUMBER]" at bounding box center [244, 133] width 71 height 14
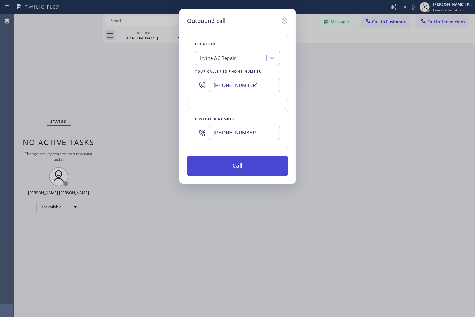
paste input "562) 900-6147"
type input "[PHONE_NUMBER]"
click at [271, 169] on button "Call" at bounding box center [237, 166] width 101 height 20
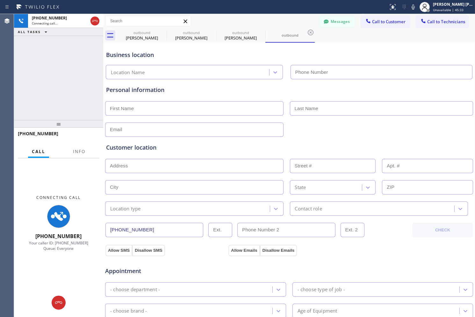
type input "[PHONE_NUMBER]"
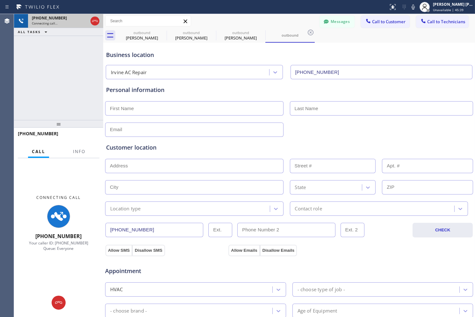
drag, startPoint x: 35, startPoint y: 17, endPoint x: 55, endPoint y: 15, distance: 20.1
click at [55, 15] on span "[PHONE_NUMBER]" at bounding box center [49, 17] width 35 height 5
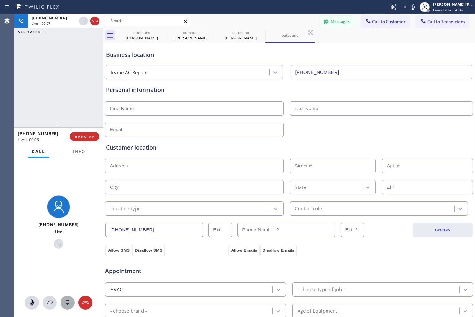
click at [65, 302] on icon at bounding box center [68, 303] width 8 height 8
click at [346, 49] on div "Business location Irvine AC Repair [PHONE_NUMBER]" at bounding box center [289, 61] width 369 height 35
click at [46, 88] on div "[PHONE_NUMBER] Live | 00:29 ALL TASKS ALL TASKS ACTIVE TASKS TASKS IN WRAP UP" at bounding box center [58, 67] width 89 height 106
click at [74, 102] on div "[PHONE_NUMBER] Live | 00:31 ALL TASKS ALL TASKS ACTIVE TASKS TASKS IN WRAP UP" at bounding box center [58, 67] width 89 height 106
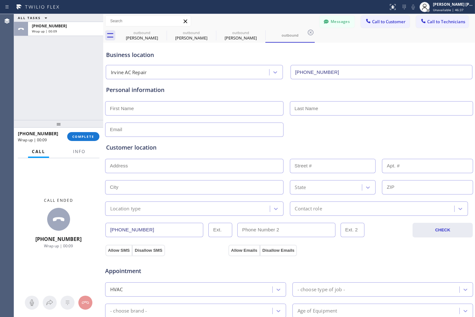
click at [282, 17] on div "Messages Call to Customer Call to Technicians Outbound call Location [GEOGRAPHI…" at bounding box center [289, 21] width 372 height 11
click at [81, 134] on span "COMPLETE" at bounding box center [83, 136] width 22 height 4
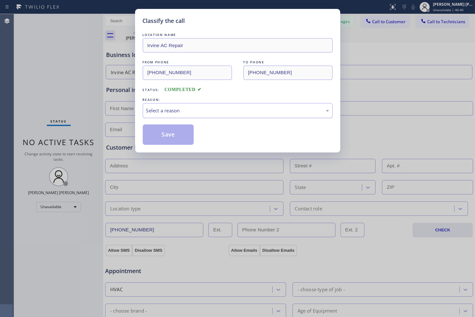
click at [218, 108] on div "Select a reason" at bounding box center [237, 110] width 183 height 7
drag, startPoint x: 208, startPoint y: 144, endPoint x: 164, endPoint y: 144, distance: 44.6
click at [161, 142] on button "Save" at bounding box center [168, 135] width 51 height 20
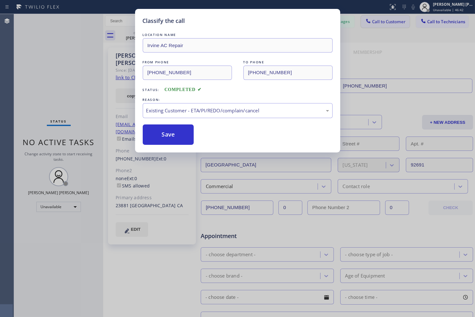
click at [380, 24] on span "Call to Customer" at bounding box center [388, 22] width 33 height 6
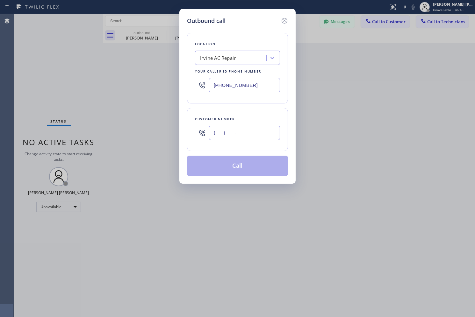
paste input "562) 900-6147"
click at [248, 135] on input "(___) ___-____" at bounding box center [244, 133] width 71 height 14
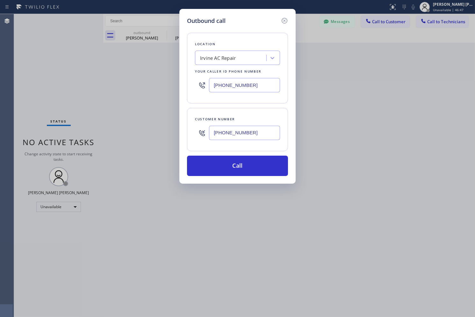
type input "[PHONE_NUMBER]"
click at [233, 11] on div "Outbound call Location [GEOGRAPHIC_DATA] AC Repair Your caller id phone number …" at bounding box center [237, 96] width 116 height 175
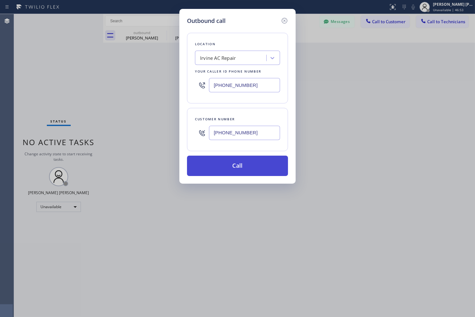
click at [260, 165] on button "Call" at bounding box center [237, 166] width 101 height 20
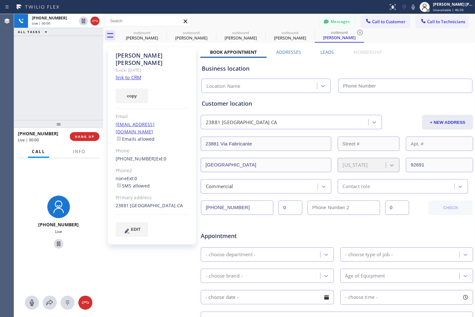
type input "[PHONE_NUMBER]"
click at [94, 137] on span "HANG UP" at bounding box center [84, 136] width 19 height 4
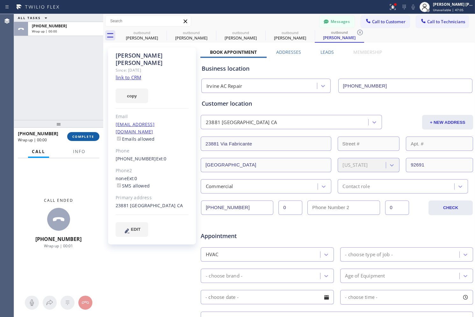
click at [91, 134] on span "COMPLETE" at bounding box center [83, 136] width 22 height 4
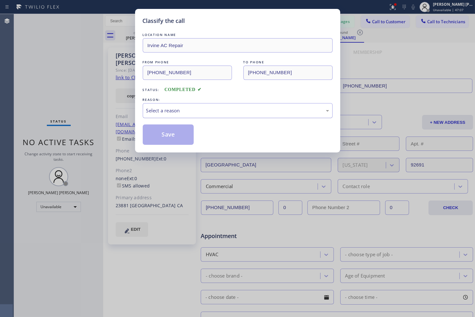
click at [193, 107] on div "Select a reason" at bounding box center [237, 110] width 183 height 7
click at [170, 131] on button "Save" at bounding box center [168, 135] width 51 height 20
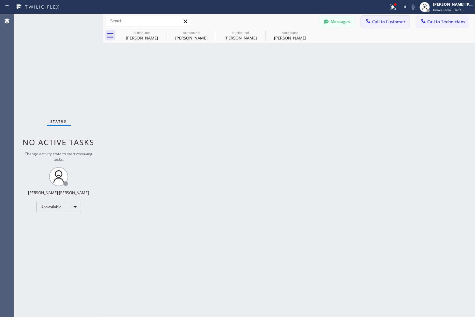
click at [400, 24] on span "Call to Customer" at bounding box center [388, 22] width 33 height 6
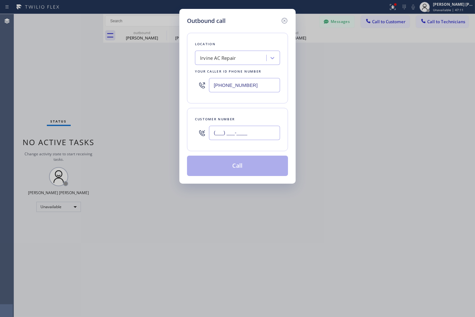
click at [253, 132] on input "(___) ___-____" at bounding box center [244, 133] width 71 height 14
paste input "562) 900-6147"
type input "[PHONE_NUMBER]"
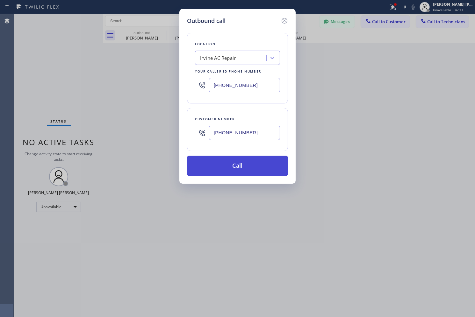
click at [254, 163] on button "Call" at bounding box center [237, 166] width 101 height 20
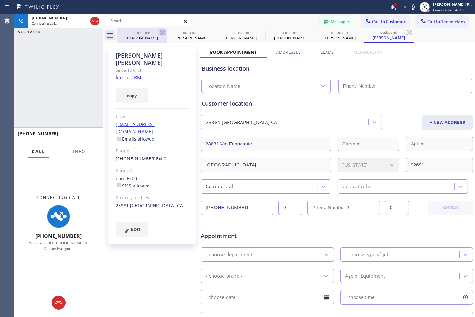
click at [160, 33] on icon at bounding box center [163, 33] width 6 height 6
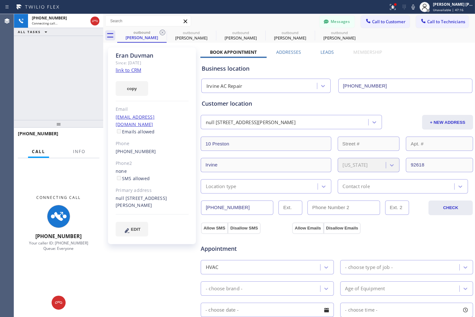
click at [160, 33] on icon at bounding box center [163, 33] width 6 height 6
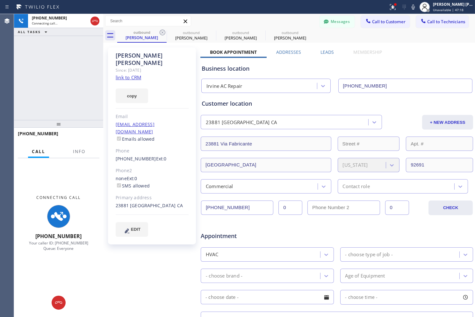
click at [160, 33] on icon at bounding box center [163, 33] width 6 height 6
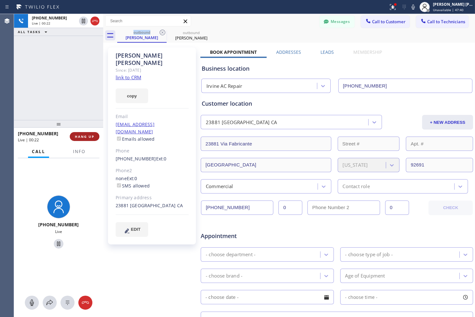
click at [91, 138] on span "HANG UP" at bounding box center [84, 136] width 19 height 4
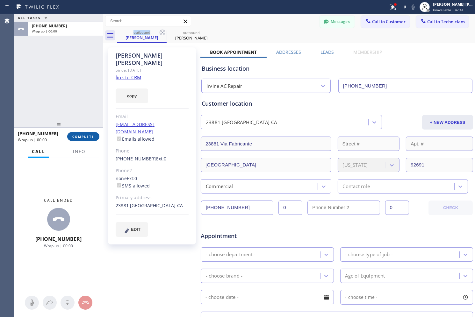
click at [91, 138] on span "COMPLETE" at bounding box center [83, 136] width 22 height 4
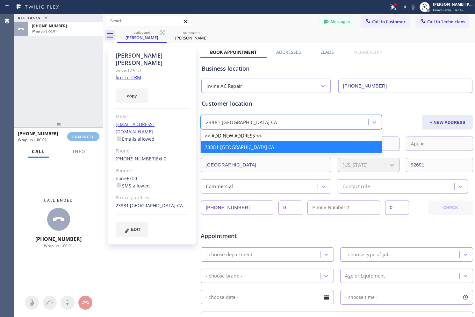
click at [236, 115] on div "23881 [GEOGRAPHIC_DATA] CA" at bounding box center [291, 122] width 181 height 14
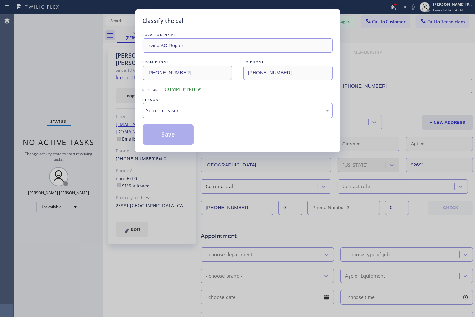
click at [186, 16] on div "Classify the call LOCATION NAME Irvine AC Repair FROM PHONE [PHONE_NUMBER] TO P…" at bounding box center [237, 81] width 205 height 144
click at [222, 104] on div "Select a reason" at bounding box center [238, 110] width 190 height 15
click at [179, 137] on button "Save" at bounding box center [168, 135] width 51 height 20
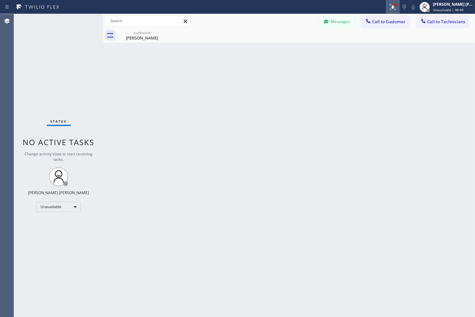
click at [390, 6] on icon at bounding box center [393, 7] width 8 height 8
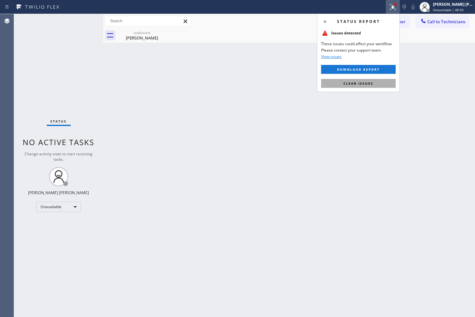
click at [380, 81] on button "Clear issues" at bounding box center [358, 83] width 75 height 9
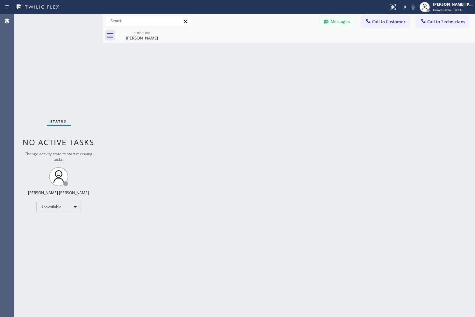
click at [356, 96] on div "Back to Dashboard Change Sender ID Customers Technicians [PHONE_NUMBER] SEARCH …" at bounding box center [289, 165] width 372 height 303
click at [163, 31] on icon at bounding box center [163, 33] width 8 height 8
click at [373, 19] on span "Call to Customer" at bounding box center [388, 22] width 33 height 6
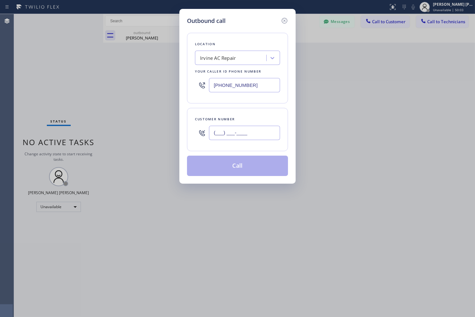
click at [265, 132] on input "(___) ___-____" at bounding box center [244, 133] width 71 height 14
paste input "562) 900-6147"
type input "[PHONE_NUMBER]"
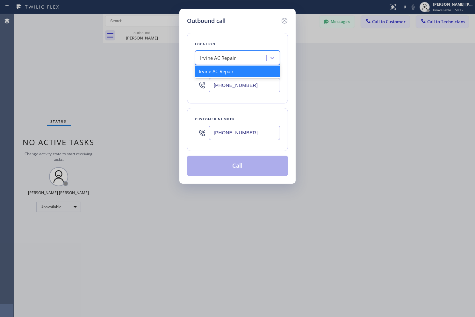
click at [238, 60] on div "Irvine AC Repair" at bounding box center [231, 58] width 69 height 11
paste input "Mission Viejo Air Conditioner Repair"
click at [253, 58] on input "Mission Viejo Air Conditioner Repair" at bounding box center [215, 57] width 77 height 5
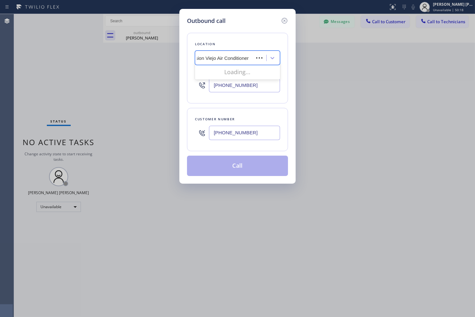
type input "Mission Viejo Air Conditioner"
paste input "Mission Viejo Air Conditioner Repair"
type input "Mission Viejo Air Conditioner Repair"
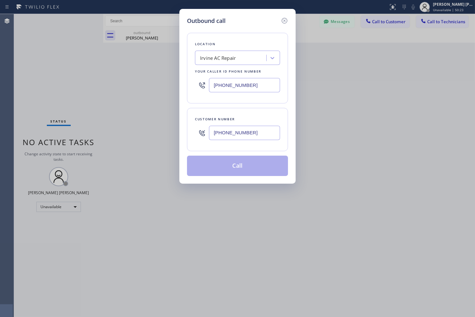
scroll to position [0, 0]
drag, startPoint x: 252, startPoint y: 131, endPoint x: 197, endPoint y: 132, distance: 54.8
click at [197, 132] on div "[PHONE_NUMBER]" at bounding box center [237, 133] width 85 height 21
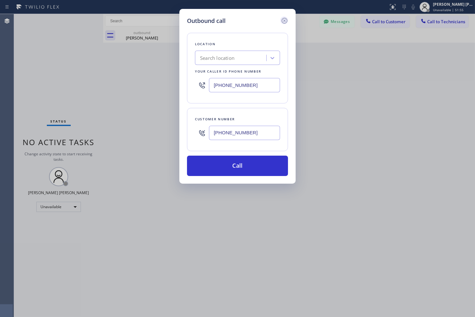
click at [287, 18] on icon at bounding box center [285, 21] width 8 height 8
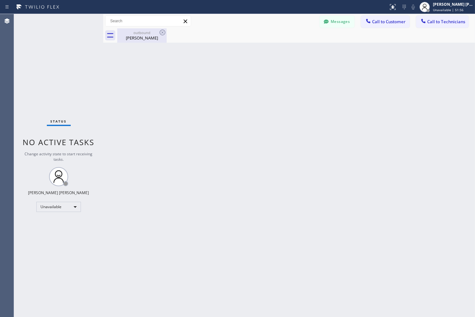
click at [145, 39] on div "[PERSON_NAME]" at bounding box center [142, 38] width 48 height 6
click at [340, 24] on button "Messages" at bounding box center [337, 22] width 35 height 12
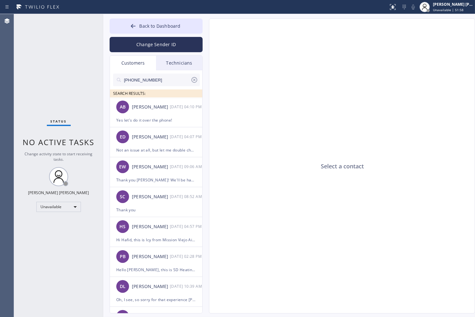
click at [168, 82] on input "[PHONE_NUMBER]" at bounding box center [156, 80] width 67 height 13
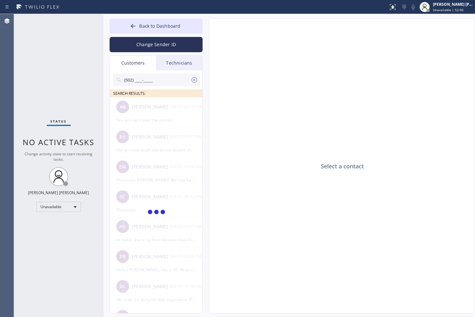
click at [168, 78] on input "(502) ___-____" at bounding box center [156, 80] width 67 height 13
paste input "store#:502 - shoe repair store??"
type input "store#:502 - shoe repair store??"
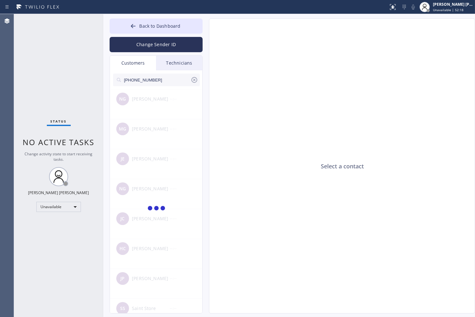
click at [162, 80] on input "[PHONE_NUMBER]" at bounding box center [156, 80] width 67 height 13
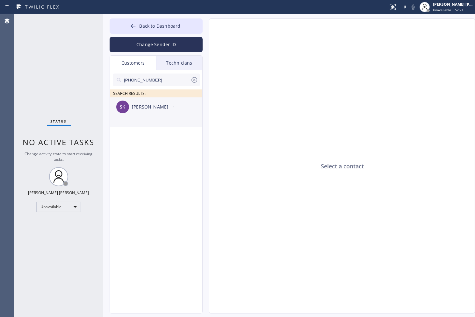
click at [164, 115] on div "SK [PERSON_NAME] --:--" at bounding box center [156, 107] width 93 height 19
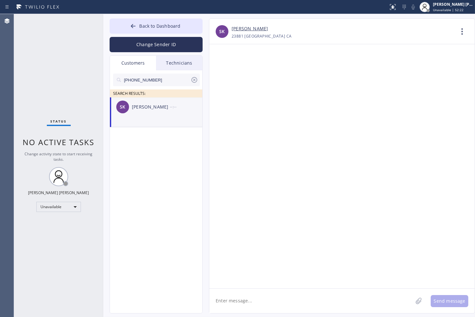
click at [274, 296] on textarea at bounding box center [311, 301] width 204 height 25
type textarea "Hello [PERSON_NAME] the tech is already outside but we keep getting voicemail"
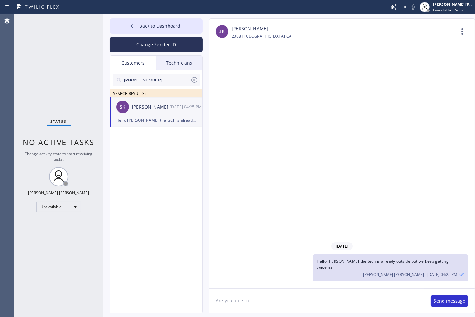
type textarea "Are you able to"
type textarea "Are you available [DATE]?"
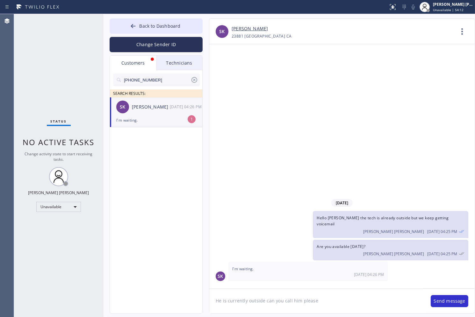
drag, startPoint x: 339, startPoint y: 297, endPoint x: 341, endPoint y: 300, distance: 3.8
click at [340, 298] on textarea "He is currently outside can you call him please" at bounding box center [316, 301] width 215 height 25
paste textarea "8186251094"
type textarea "He is currently outside can you call him please [PHONE_NUMBER]"
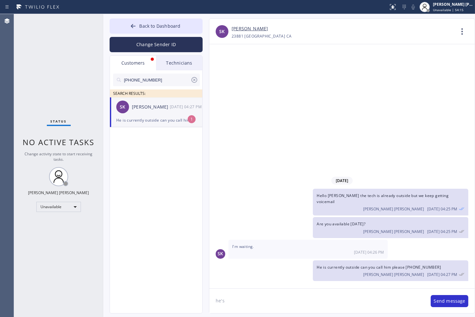
type textarea "he's"
type textarea "He's been waiting for a bit"
click at [350, 309] on textarea at bounding box center [311, 301] width 204 height 25
type textarea "He can't seem to call you because its routed to voicemail"
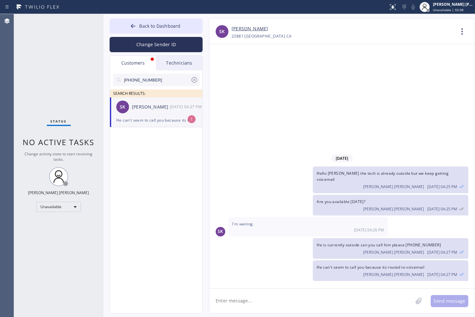
click at [60, 68] on div "Status No active tasks Change activity state to start receiving tasks. [PERSON_…" at bounding box center [58, 165] width 89 height 303
click at [346, 252] on div "[PERSON_NAME] [PERSON_NAME] [DATE] 04:27 PM" at bounding box center [391, 251] width 148 height 7
click at [405, 97] on div "[DATE] Hello [PERSON_NAME] the tech is already outside but we keep getting voic…" at bounding box center [341, 166] width 265 height 244
click at [428, 127] on div "[DATE] Hello [PERSON_NAME] the tech is already outside but we keep getting voic…" at bounding box center [341, 166] width 265 height 244
click at [131, 120] on div "He can't seem to call you because its routed to voicemail" at bounding box center [156, 120] width 80 height 7
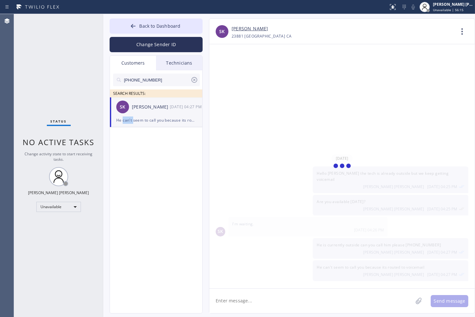
click at [131, 120] on div "He can't seem to call you because its routed to voicemail" at bounding box center [156, 120] width 80 height 7
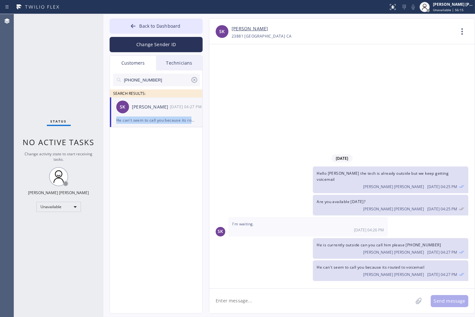
click at [131, 120] on div "He can't seem to call you because its routed to voicemail" at bounding box center [156, 120] width 80 height 7
click at [288, 127] on div "[DATE] Hello [PERSON_NAME] the tech is already outside but we keep getting voic…" at bounding box center [341, 166] width 265 height 244
click at [150, 33] on button "Back to Dashboard" at bounding box center [156, 25] width 93 height 15
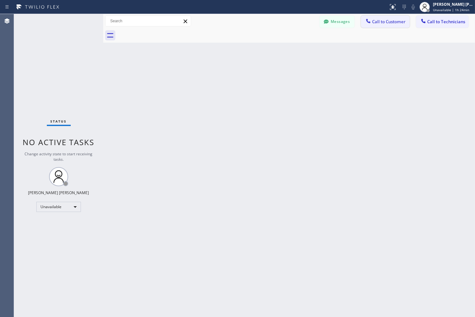
click at [377, 22] on span "Call to Customer" at bounding box center [388, 22] width 33 height 6
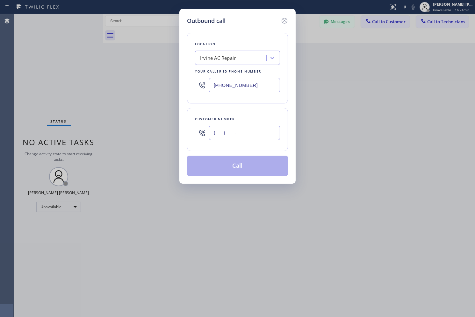
drag, startPoint x: 248, startPoint y: 132, endPoint x: 244, endPoint y: 72, distance: 60.7
click at [248, 132] on input "(___) ___-____" at bounding box center [244, 133] width 71 height 14
paste input "562) 233-9500"
type input "[PHONE_NUMBER]"
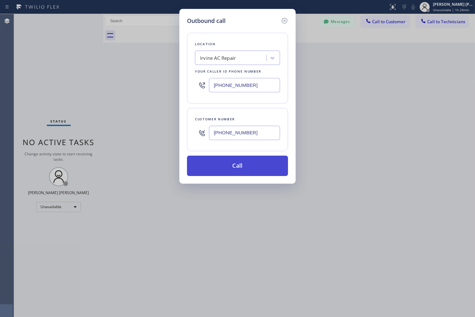
click at [235, 163] on button "Call" at bounding box center [237, 166] width 101 height 20
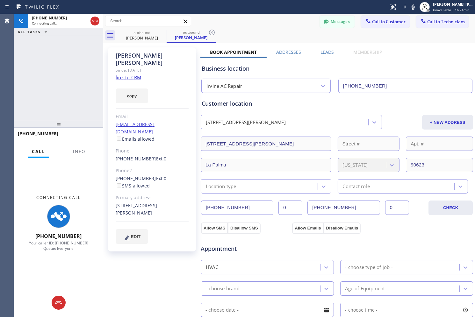
type input "[PHONE_NUMBER]"
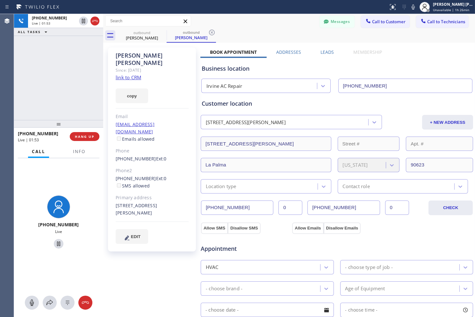
drag, startPoint x: 120, startPoint y: 191, endPoint x: 120, endPoint y: 199, distance: 8.3
click at [120, 202] on div "[STREET_ADDRESS][PERSON_NAME]" at bounding box center [152, 209] width 73 height 15
drag, startPoint x: 121, startPoint y: 194, endPoint x: 121, endPoint y: 198, distance: 3.5
click at [121, 202] on div "[STREET_ADDRESS][PERSON_NAME]" at bounding box center [152, 209] width 73 height 15
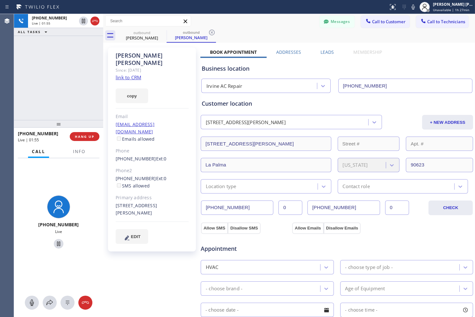
click at [121, 202] on div "[STREET_ADDRESS][PERSON_NAME]" at bounding box center [152, 209] width 73 height 15
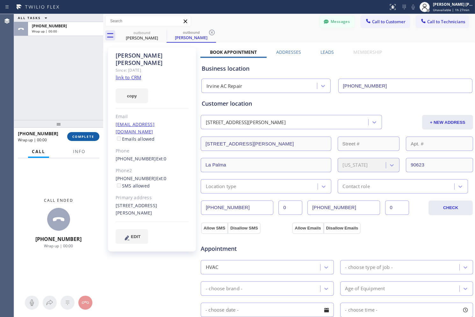
click at [85, 139] on button "COMPLETE" at bounding box center [83, 136] width 32 height 9
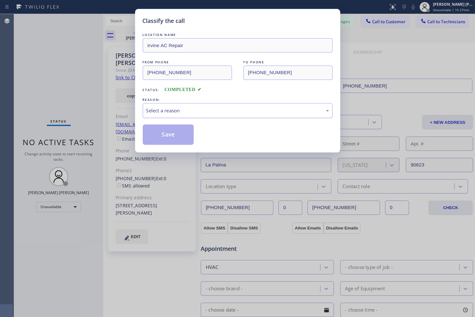
click at [191, 113] on div "Select a reason" at bounding box center [237, 110] width 183 height 7
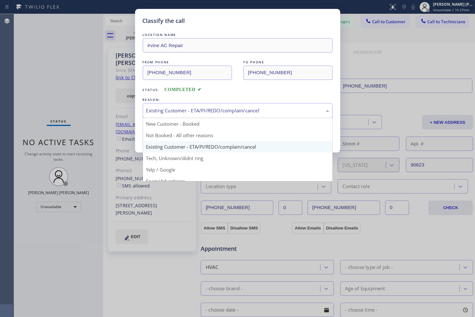
click at [193, 110] on div "Existing Customer - ETA/PI/REDO/complain/cancel" at bounding box center [237, 110] width 183 height 7
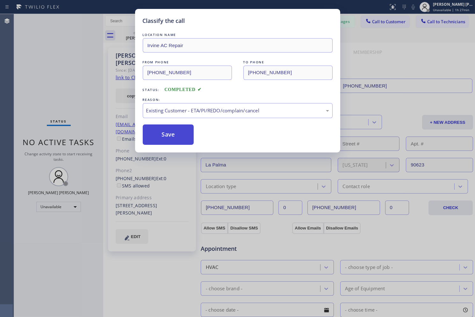
click at [168, 134] on button "Save" at bounding box center [168, 135] width 51 height 20
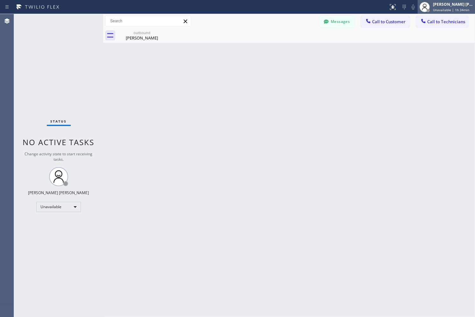
click at [439, 1] on div "[PERSON_NAME] [PERSON_NAME] Unavailable | 1h 34min" at bounding box center [453, 6] width 43 height 11
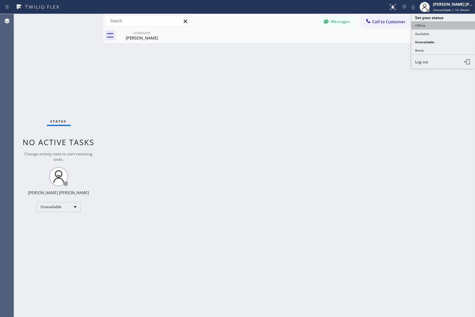
click at [441, 22] on button "Offline" at bounding box center [443, 25] width 64 height 8
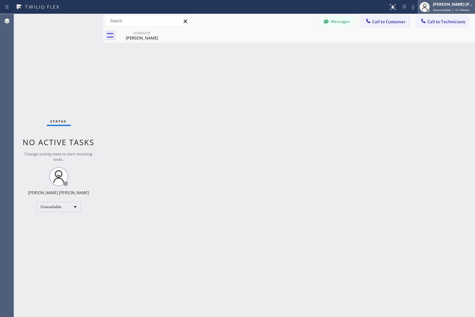
click at [447, 10] on span "Unavailable | 1h 34min" at bounding box center [451, 10] width 36 height 4
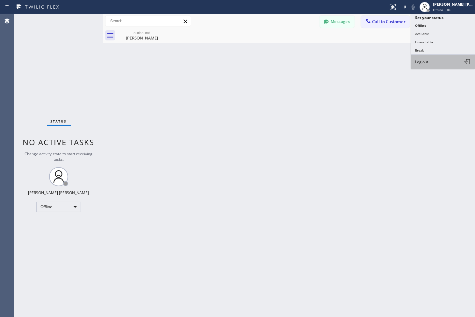
click at [445, 61] on button "Log out" at bounding box center [443, 62] width 64 height 14
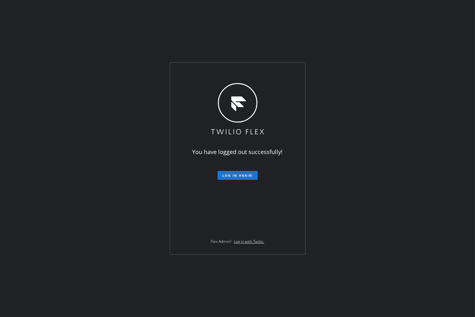
click at [129, 63] on div "You have logged out successfully! Log in again Flex Admin? Log in with Twilio." at bounding box center [237, 158] width 475 height 317
